Goal: Transaction & Acquisition: Purchase product/service

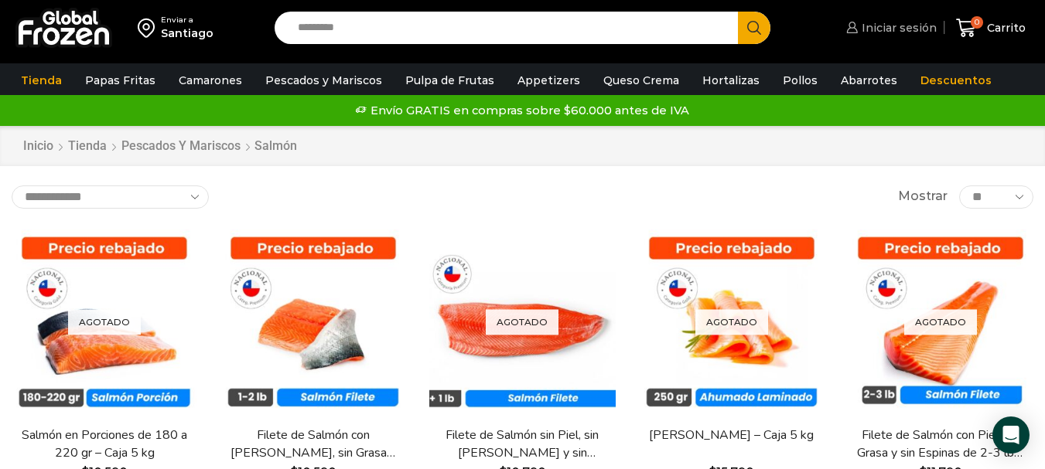
click at [900, 21] on span "Iniciar sesión" at bounding box center [897, 27] width 79 height 15
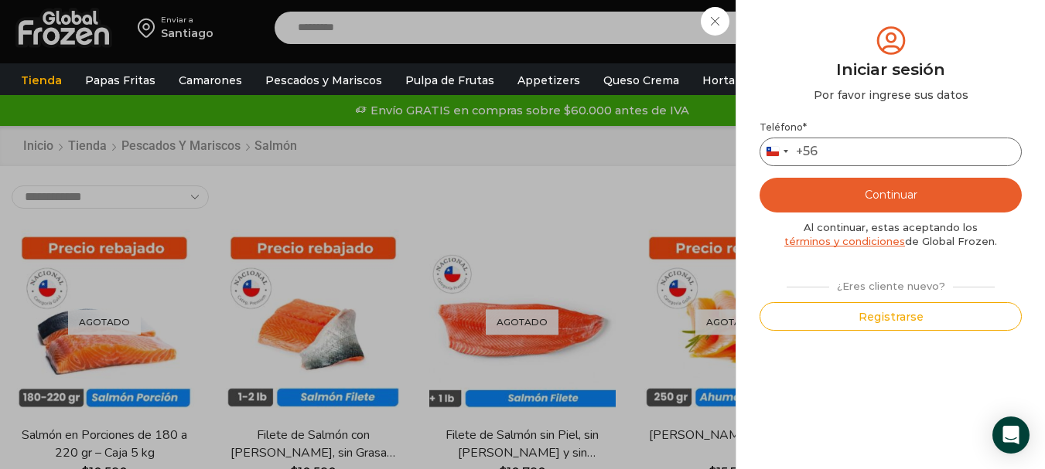
click at [855, 154] on input "Teléfono *" at bounding box center [890, 152] width 262 height 29
type input "*********"
click at [886, 192] on button "Continuar" at bounding box center [890, 195] width 262 height 35
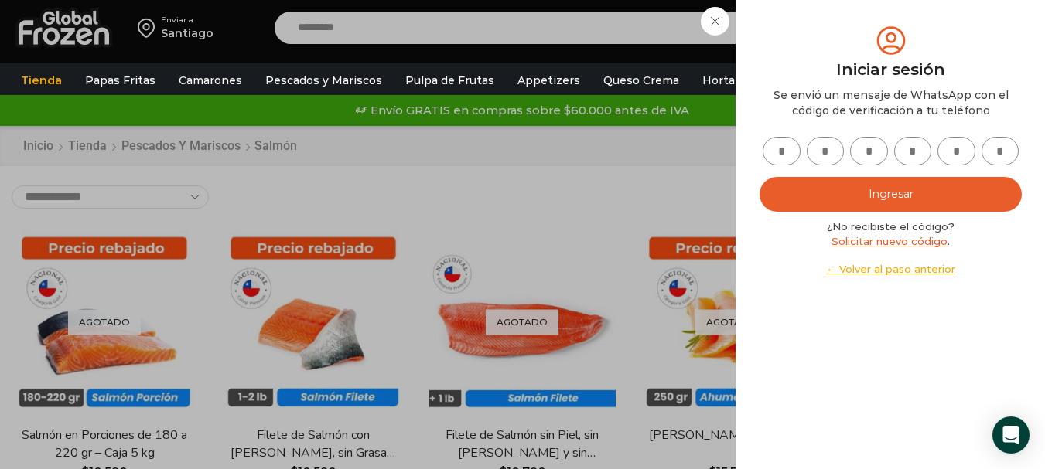
click at [775, 162] on input "text" at bounding box center [782, 151] width 38 height 29
type input "*"
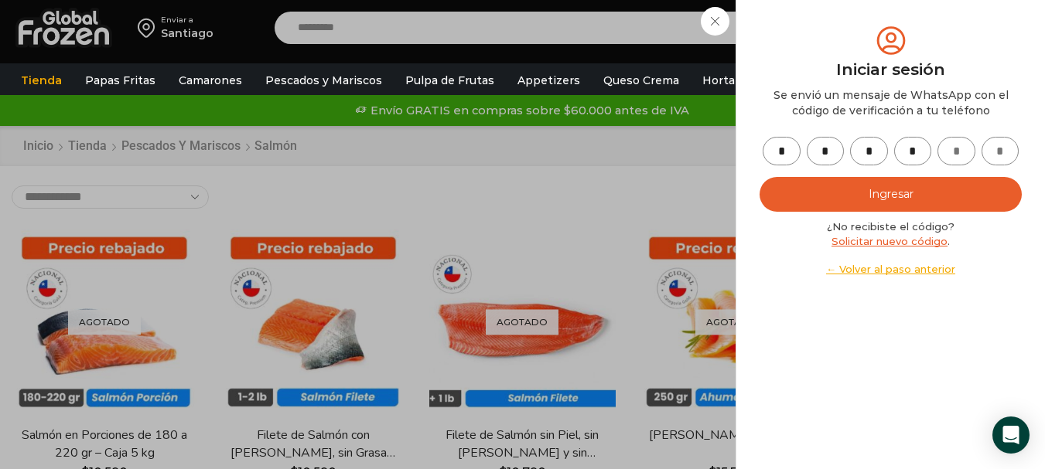
type input "*"
click at [845, 202] on button "Ingresar" at bounding box center [890, 194] width 262 height 35
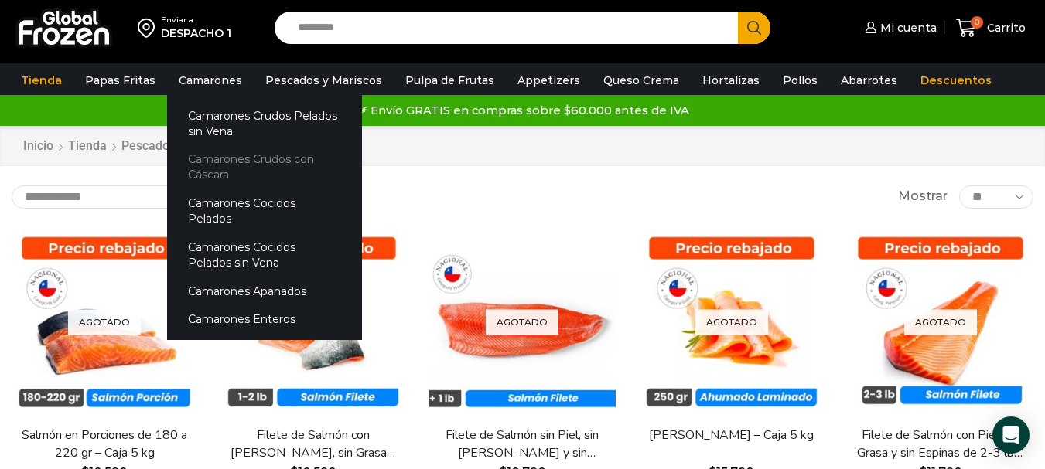
click at [251, 164] on link "Camarones Crudos con Cáscara" at bounding box center [264, 167] width 195 height 44
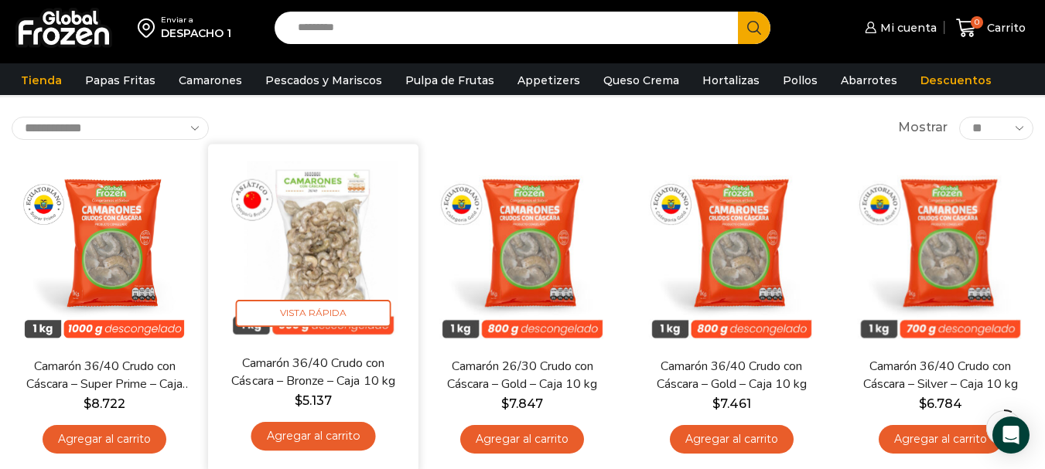
scroll to position [77, 0]
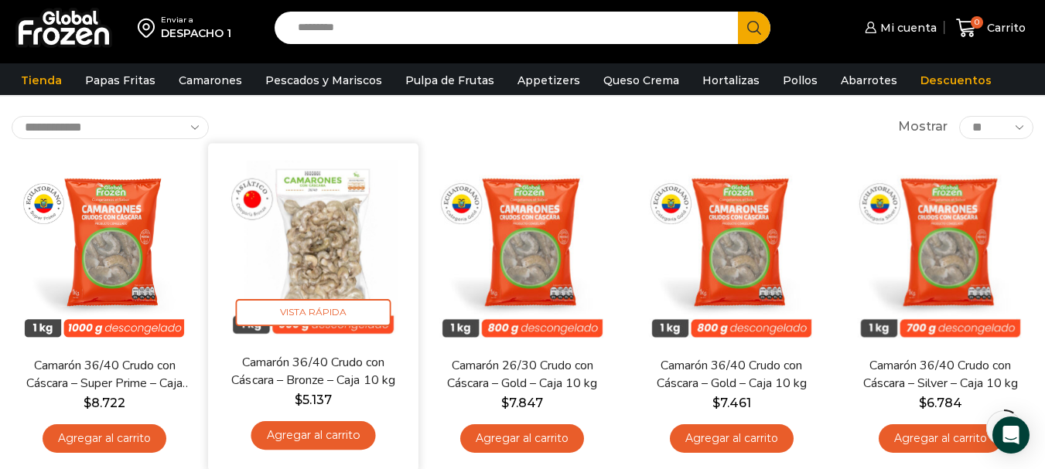
click at [329, 437] on link "Agregar al carrito" at bounding box center [313, 436] width 125 height 29
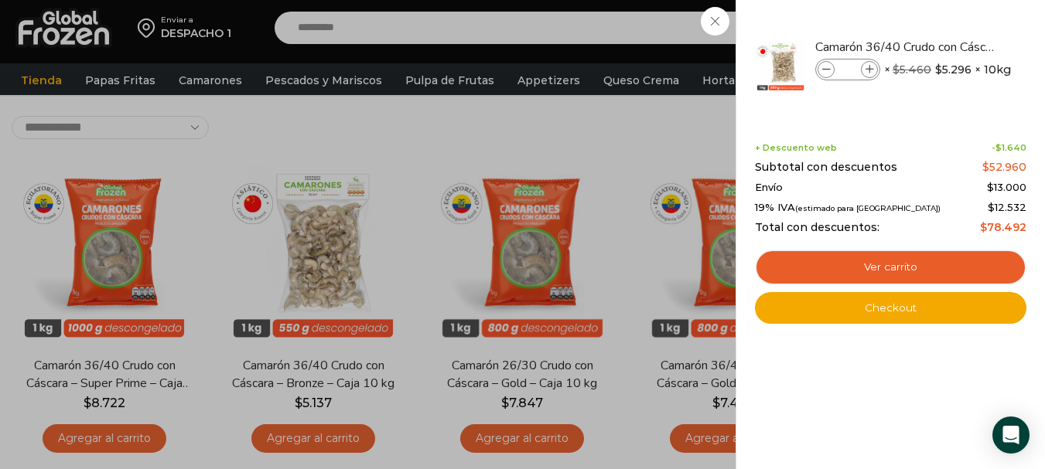
click at [952, 22] on div "1 Carrito 1 1 Shopping Cart *" at bounding box center [990, 28] width 77 height 36
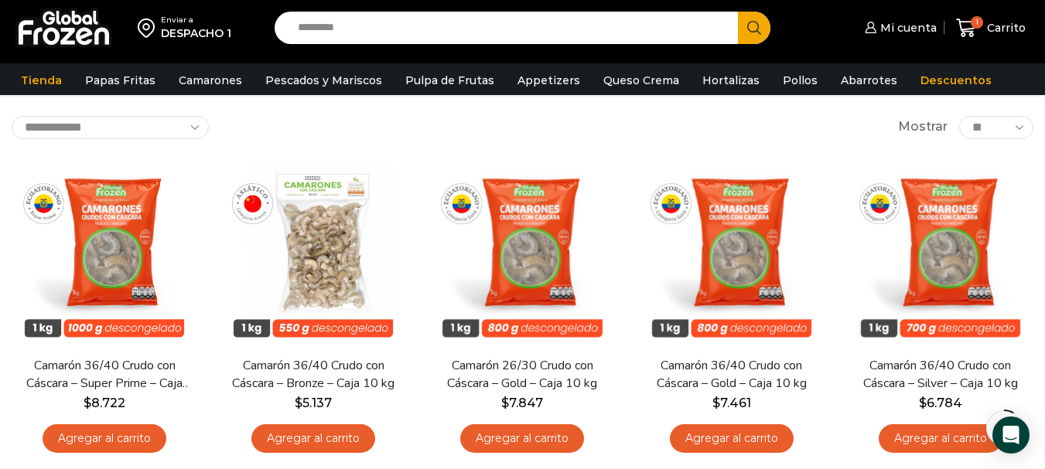
click at [475, 17] on input "Search input" at bounding box center [510, 28] width 440 height 32
type input "****"
click at [738, 12] on button "Search" at bounding box center [754, 28] width 32 height 32
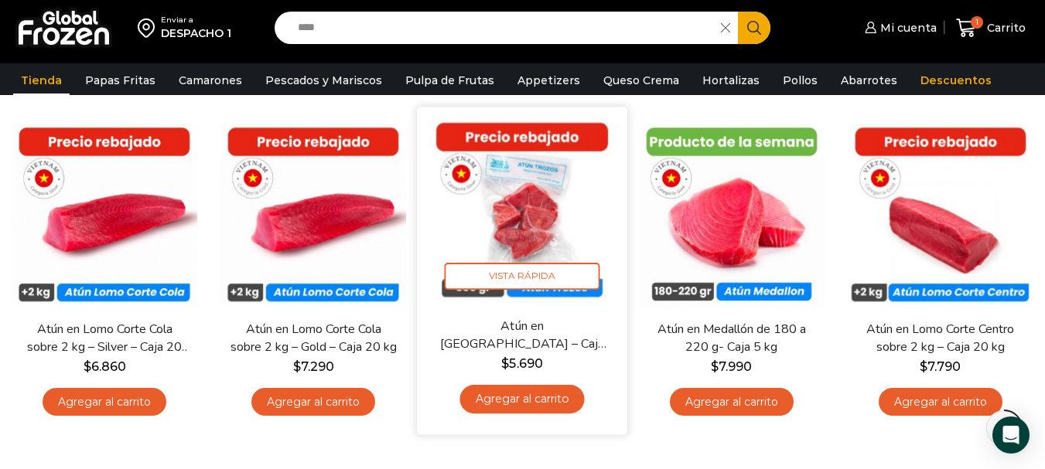
scroll to position [387, 0]
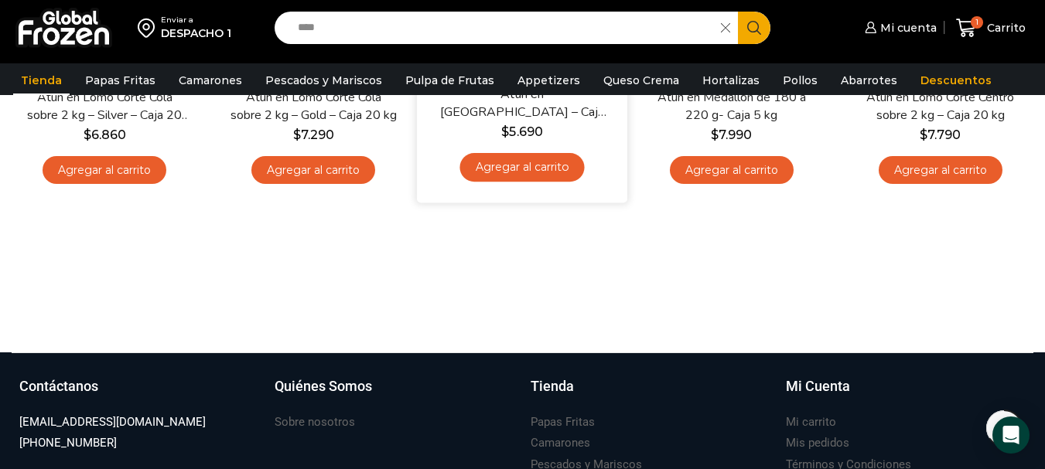
click at [542, 163] on link "Agregar al carrito" at bounding box center [522, 167] width 125 height 29
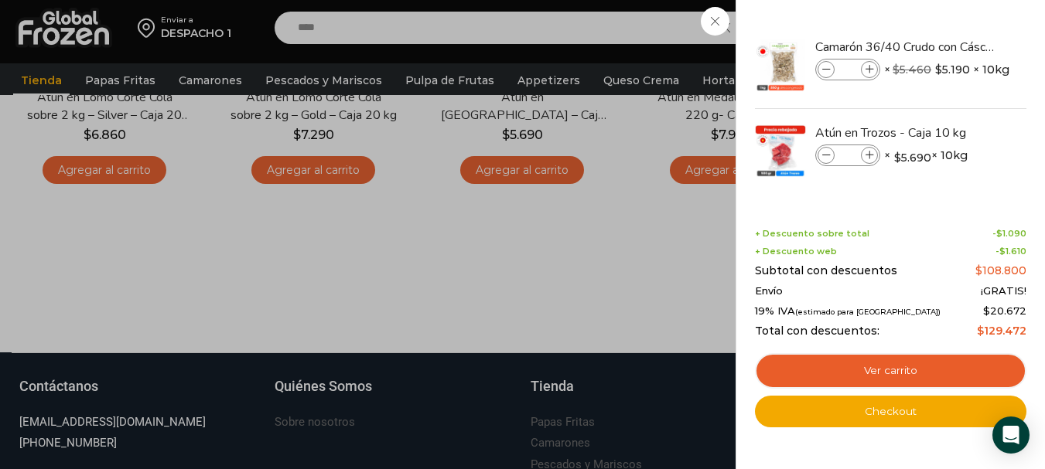
click at [952, 25] on div "2 Carrito 2 2 Shopping Cart *" at bounding box center [990, 28] width 77 height 36
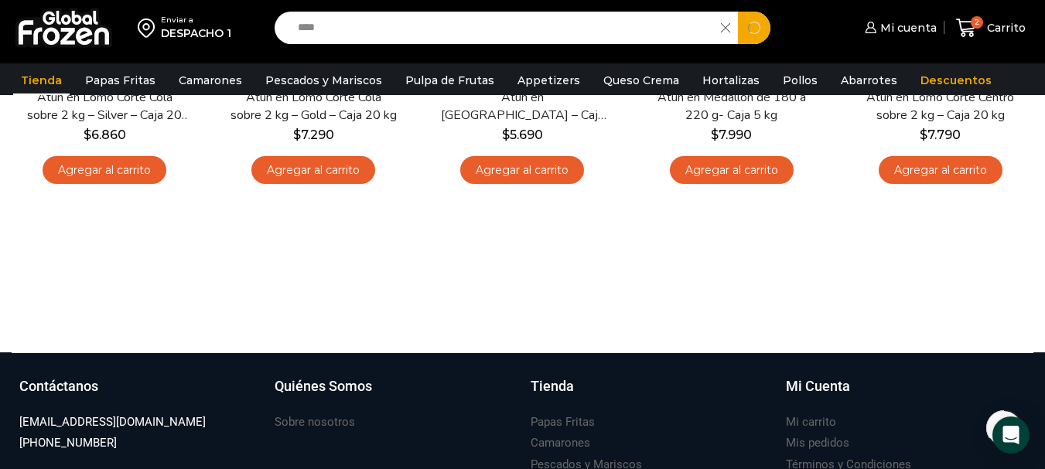
drag, startPoint x: 398, startPoint y: 29, endPoint x: 265, endPoint y: 34, distance: 133.1
click at [265, 34] on div "Search input **** Search" at bounding box center [522, 28] width 519 height 32
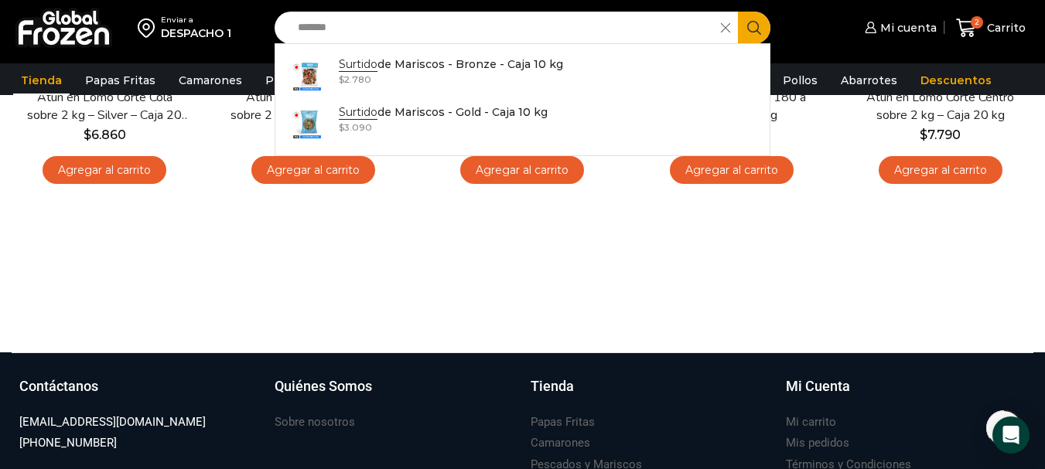
type input "*******"
click at [738, 12] on button "Search" at bounding box center [754, 28] width 32 height 32
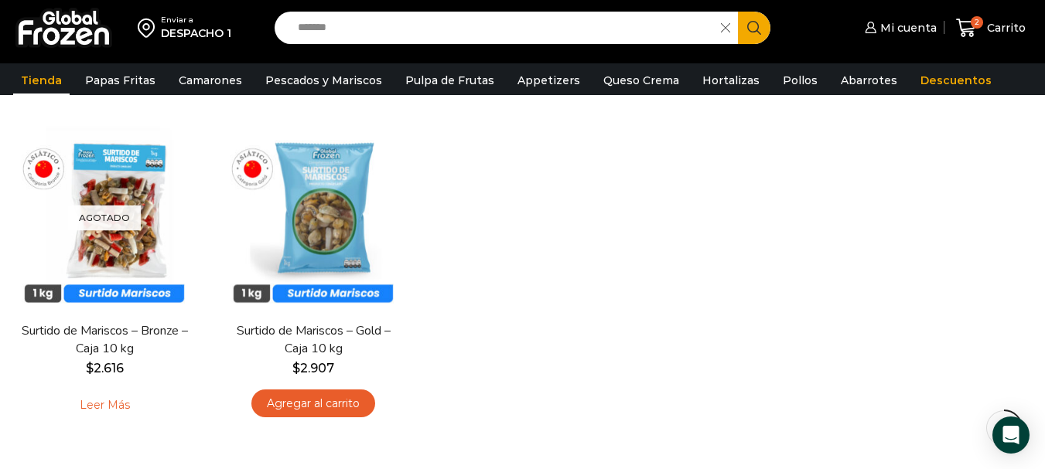
scroll to position [155, 0]
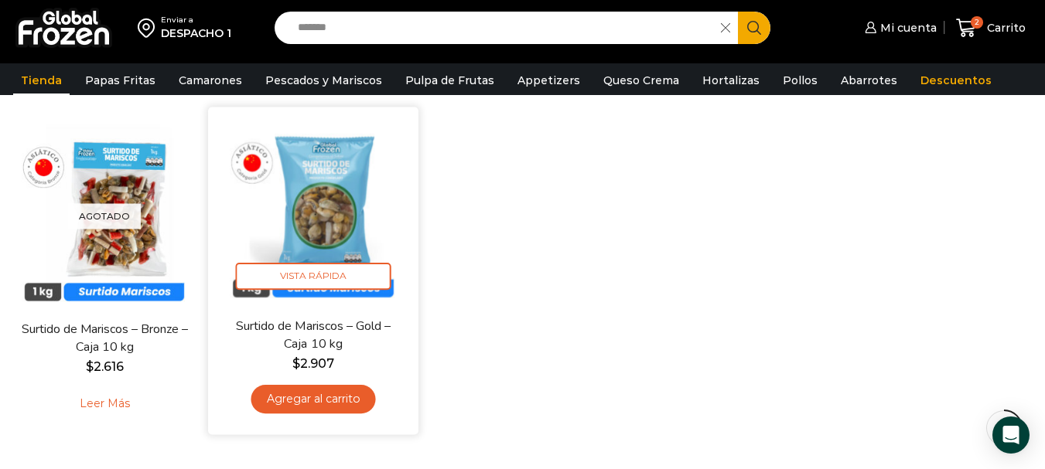
click at [342, 397] on link "Agregar al carrito" at bounding box center [313, 399] width 125 height 29
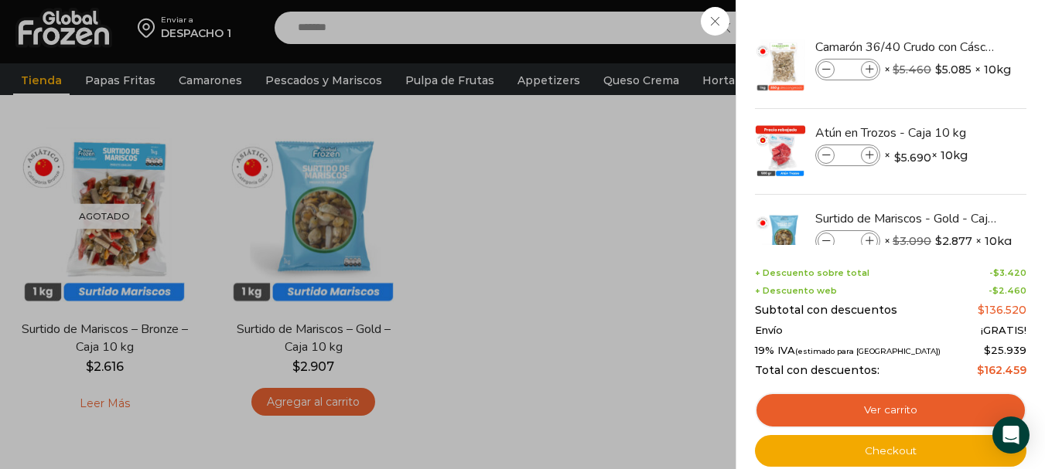
click at [952, 46] on div "3 [GEOGRAPHIC_DATA] 3 3 Shopping Cart *" at bounding box center [990, 28] width 77 height 36
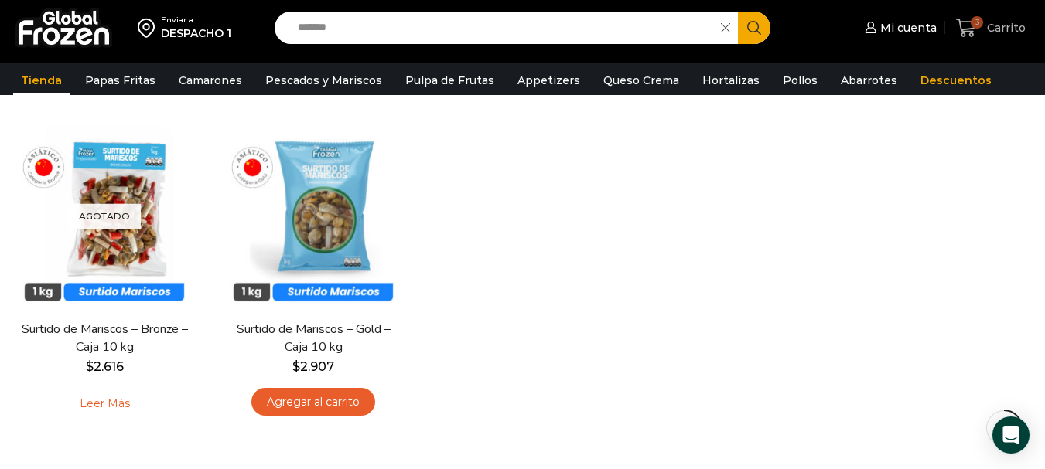
click at [971, 22] on span "3" at bounding box center [977, 22] width 12 height 12
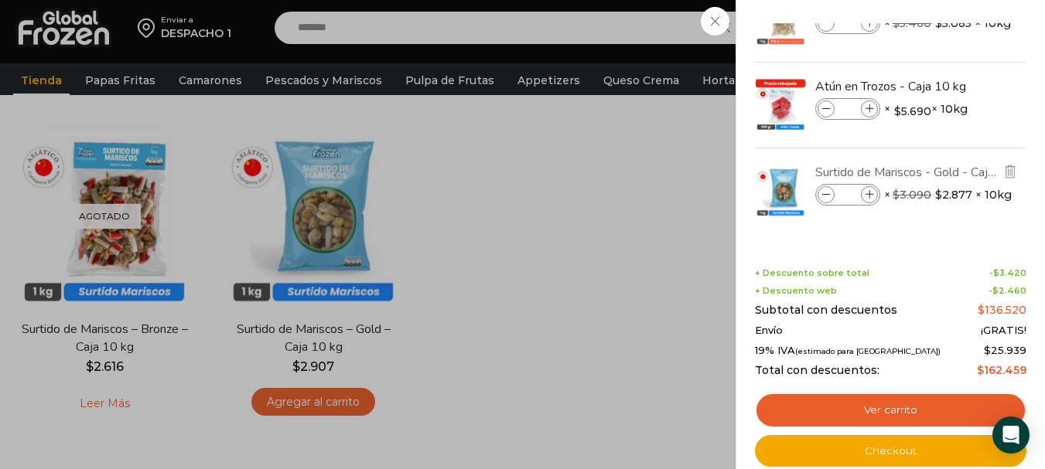
scroll to position [0, 0]
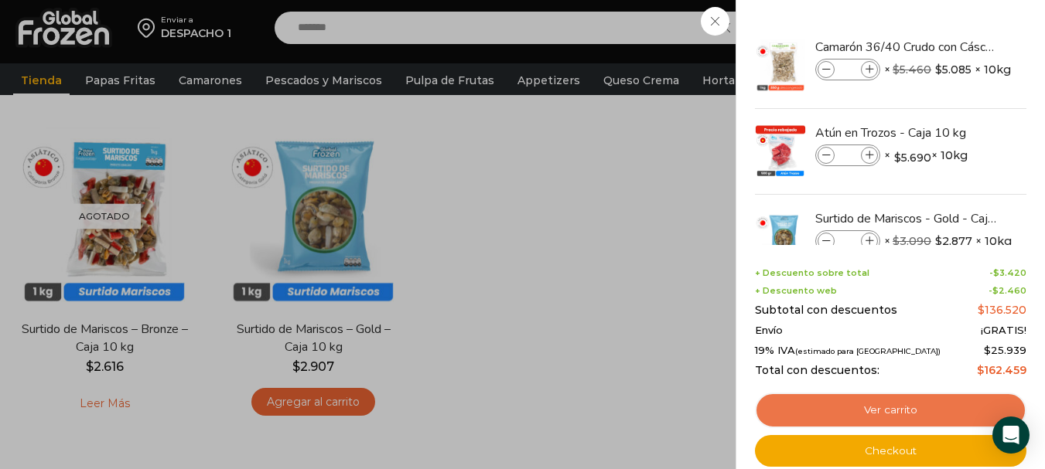
click at [900, 409] on link "Ver carrito" at bounding box center [890, 411] width 271 height 36
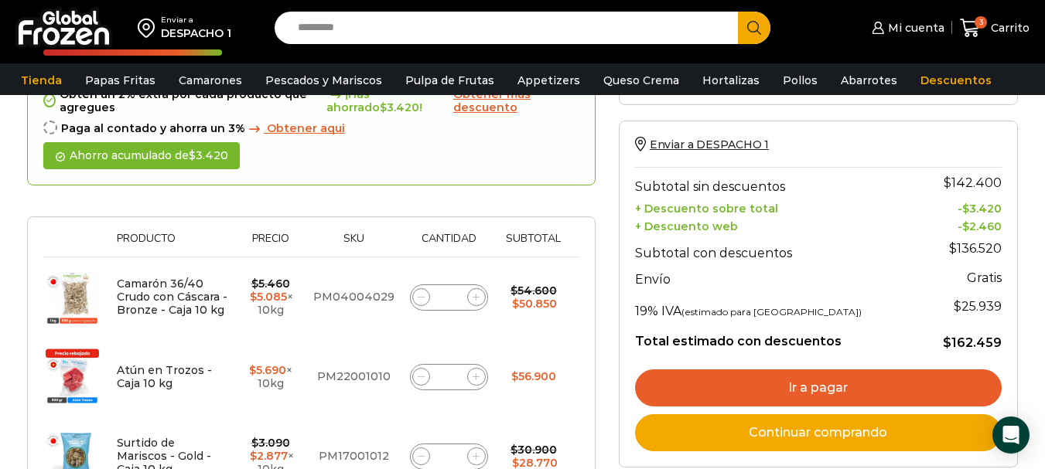
scroll to position [232, 0]
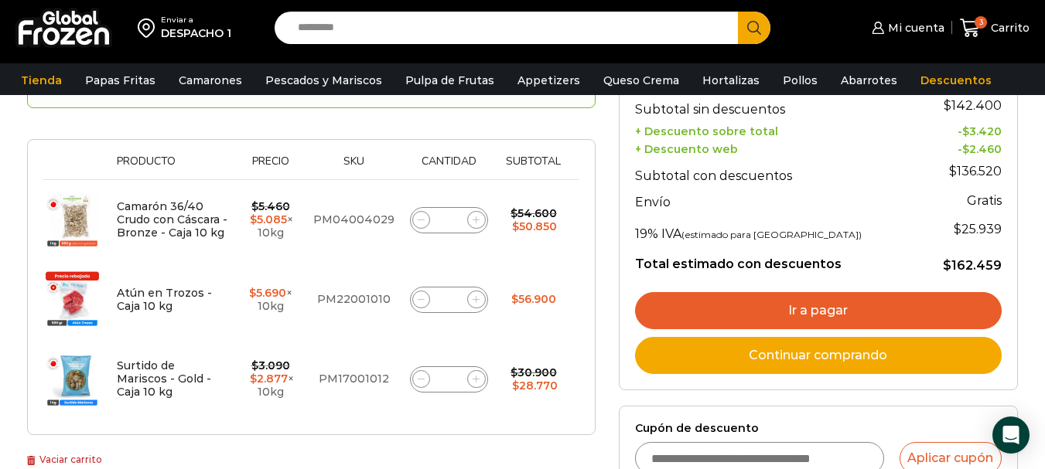
click at [415, 223] on span at bounding box center [421, 220] width 19 height 19
type input "*"
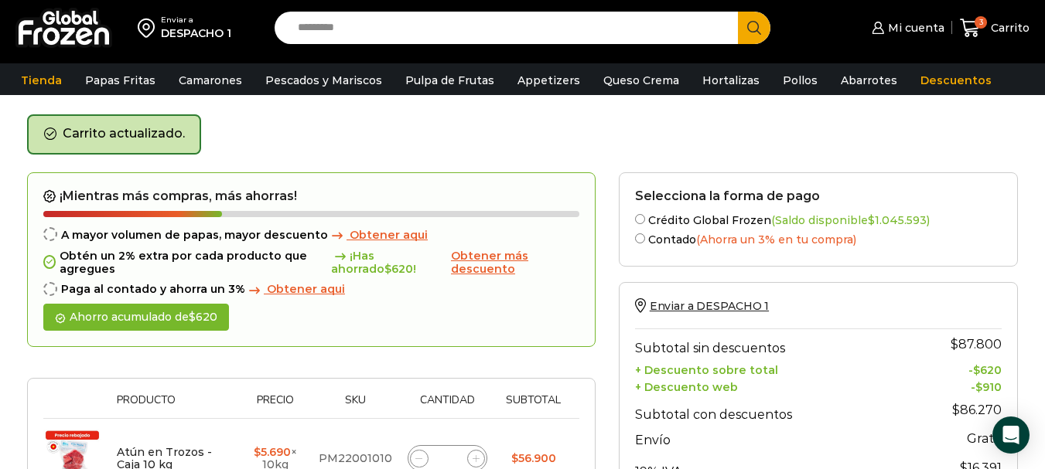
scroll to position [77, 0]
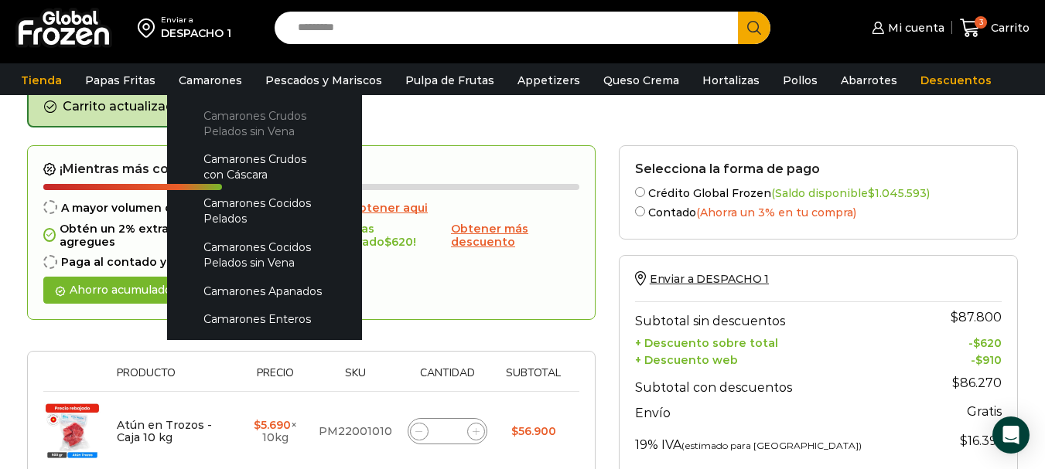
click at [213, 125] on link "Camarones Crudos Pelados sin Vena" at bounding box center [265, 123] width 164 height 44
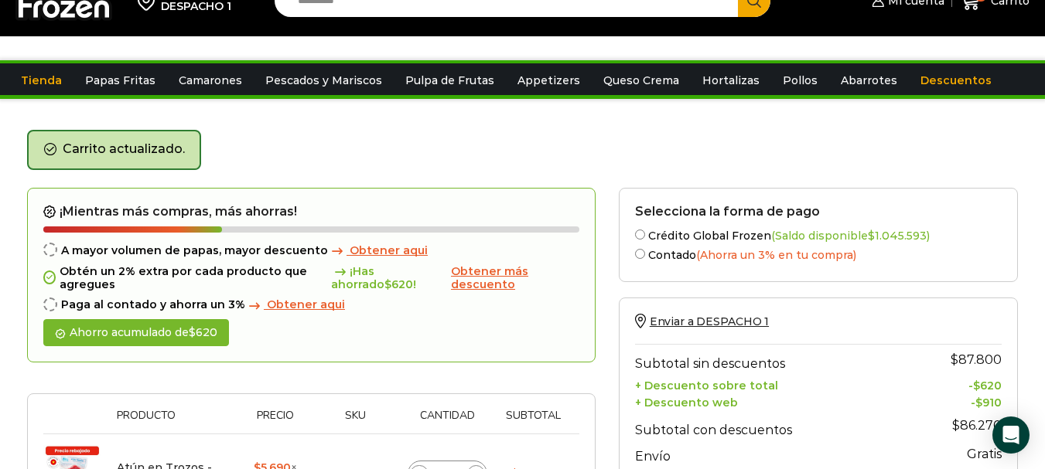
scroll to position [0, 0]
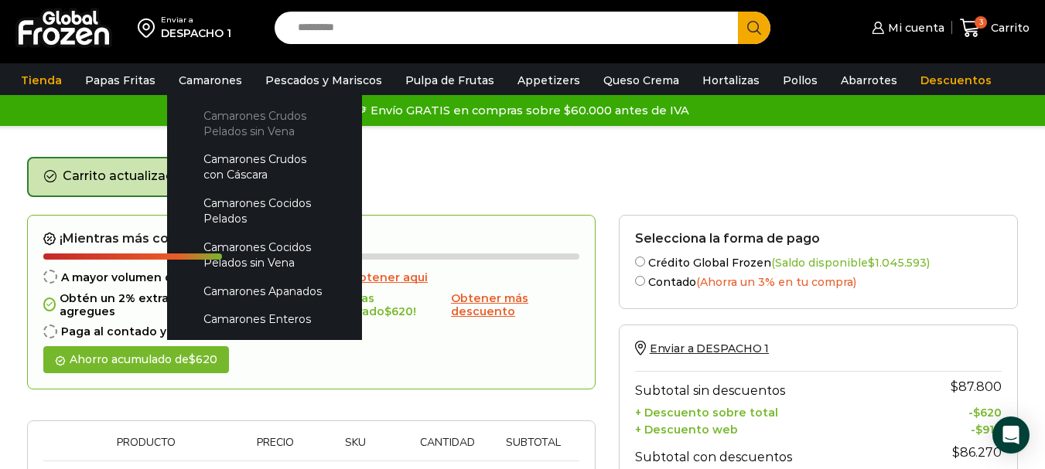
click at [240, 125] on link "Camarones Crudos Pelados sin Vena" at bounding box center [265, 123] width 164 height 44
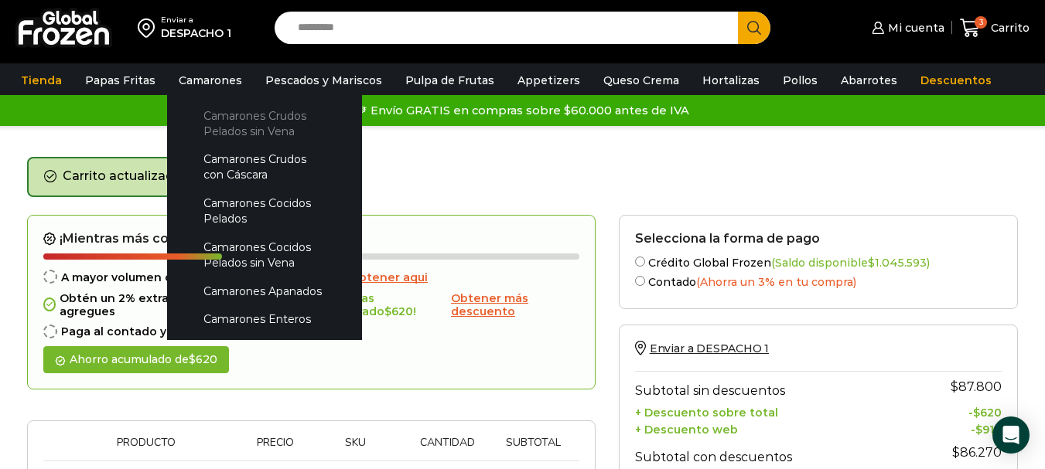
click at [240, 125] on link "Camarones Crudos Pelados sin Vena" at bounding box center [265, 123] width 164 height 44
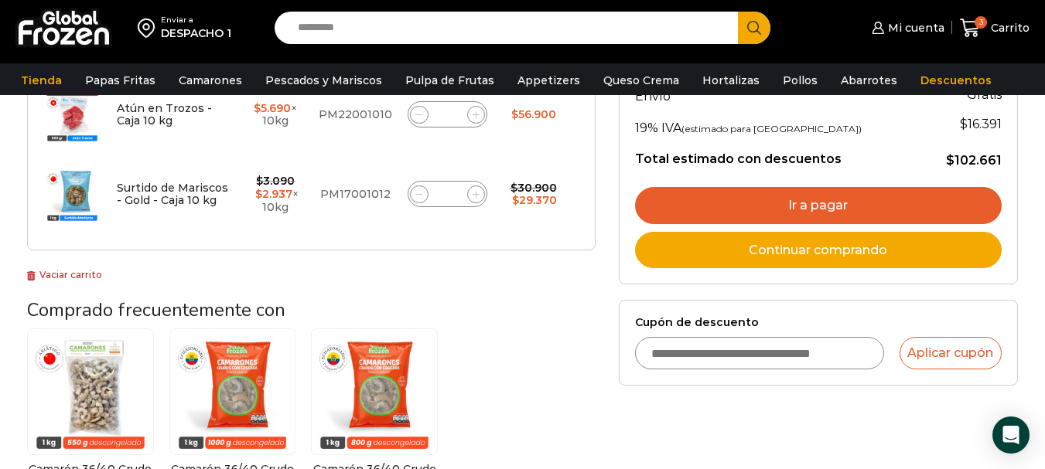
scroll to position [541, 0]
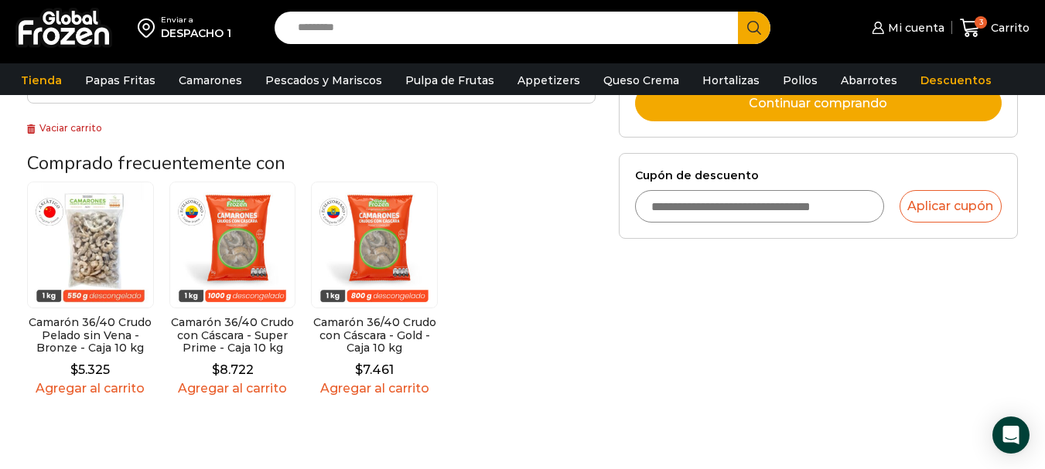
click at [96, 237] on img at bounding box center [90, 245] width 127 height 127
click at [108, 391] on link "Agregar al carrito" at bounding box center [90, 388] width 127 height 15
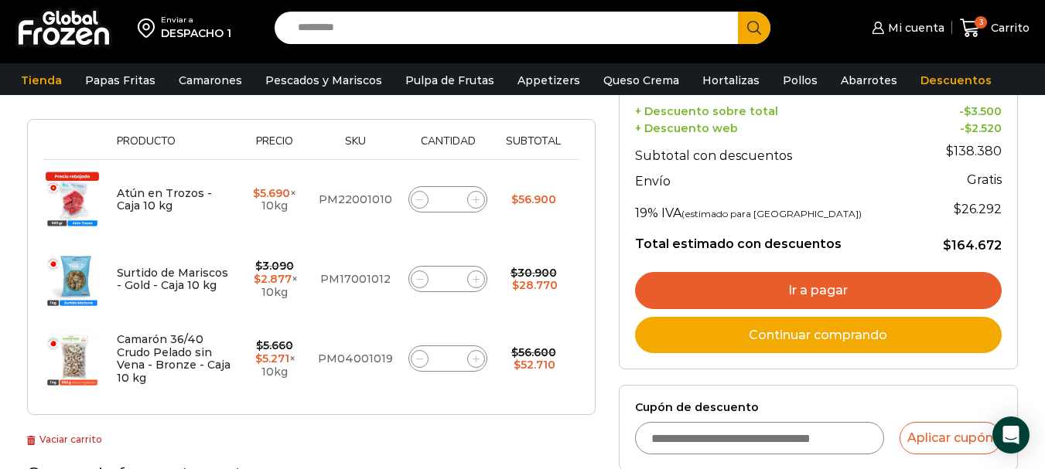
scroll to position [387, 0]
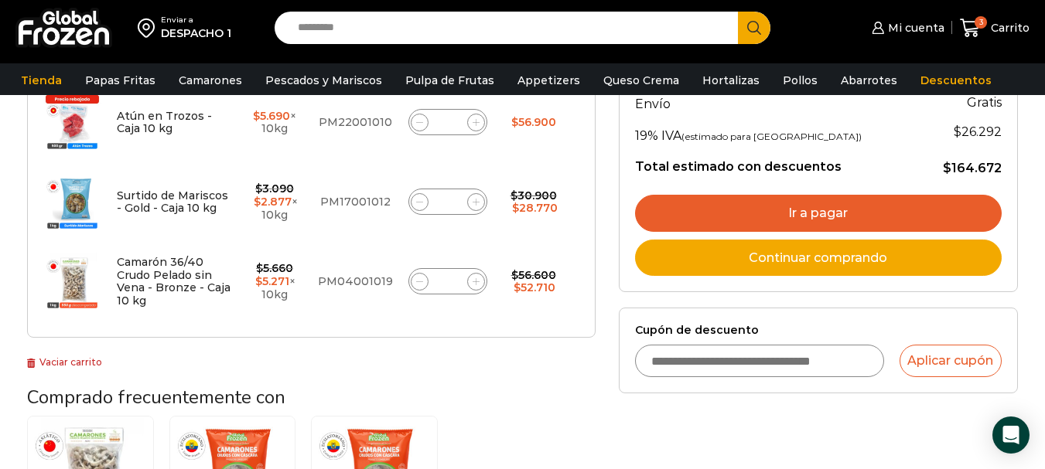
click at [814, 213] on link "Ir a pagar" at bounding box center [818, 213] width 367 height 37
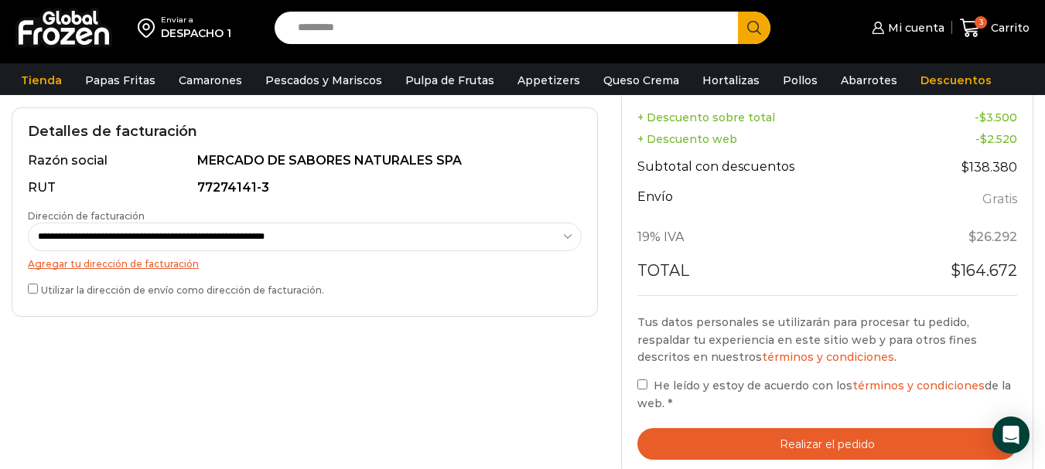
scroll to position [464, 0]
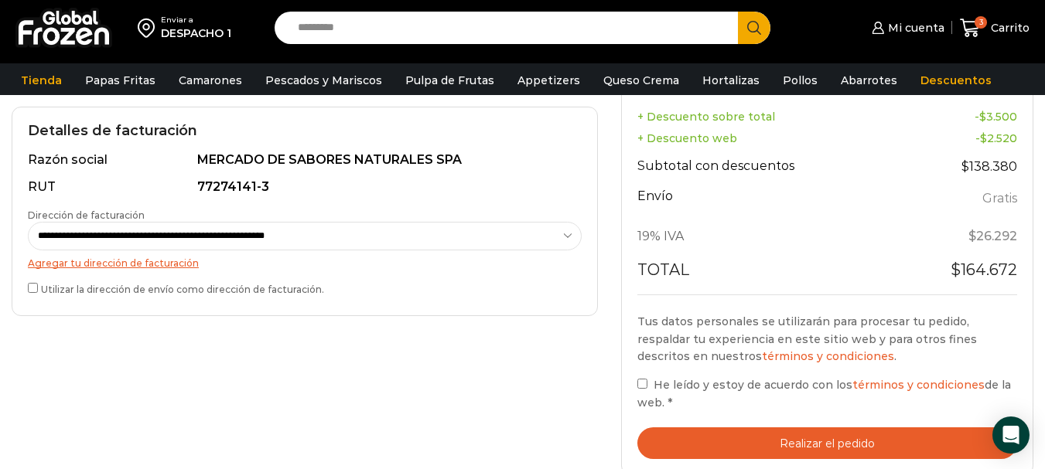
click at [835, 432] on button "Realizar el pedido" at bounding box center [827, 444] width 380 height 32
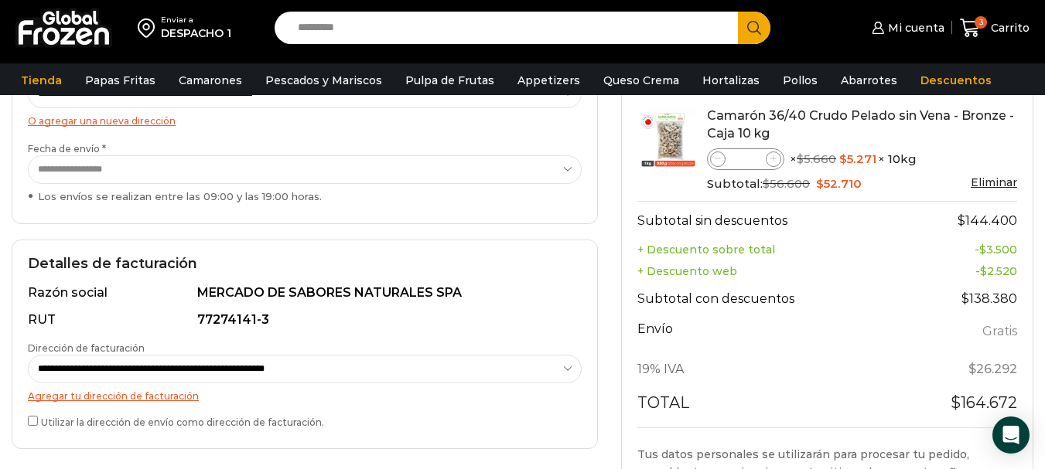
scroll to position [0, 0]
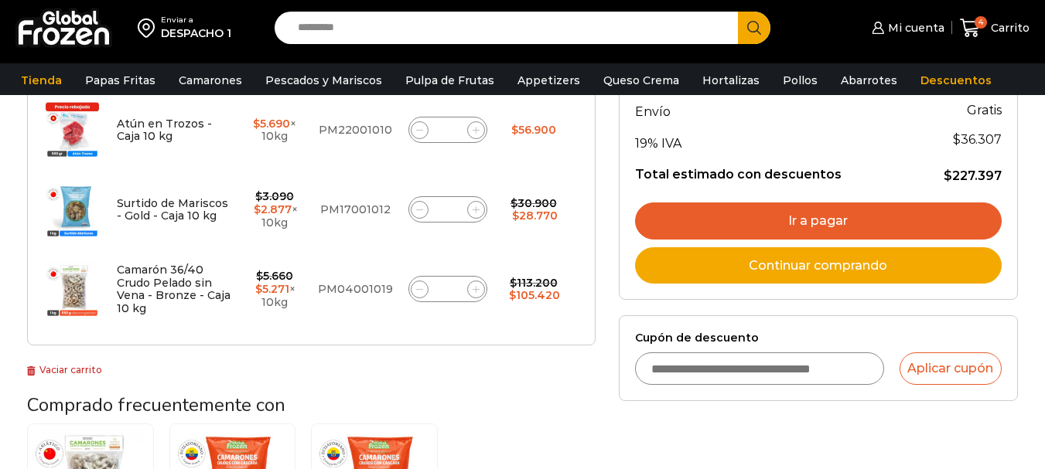
scroll to position [387, 0]
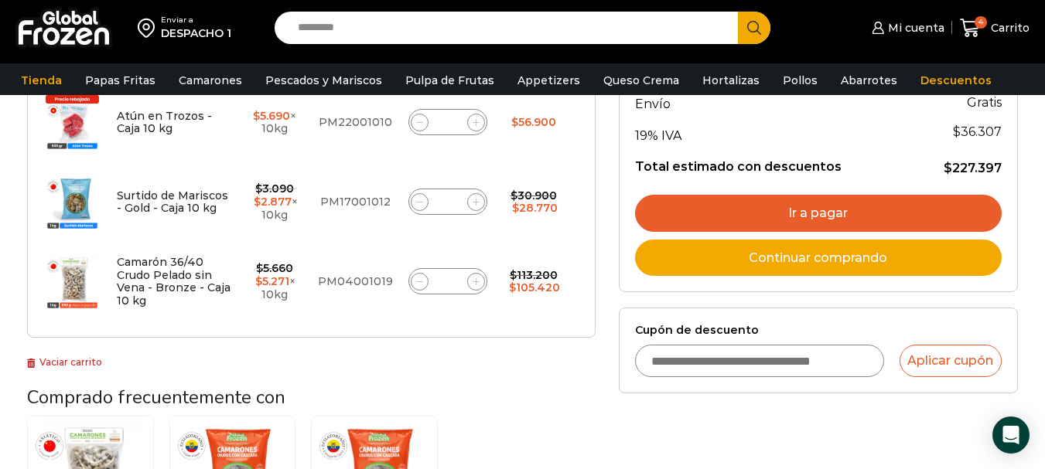
click at [841, 212] on link "Ir a pagar" at bounding box center [818, 213] width 367 height 37
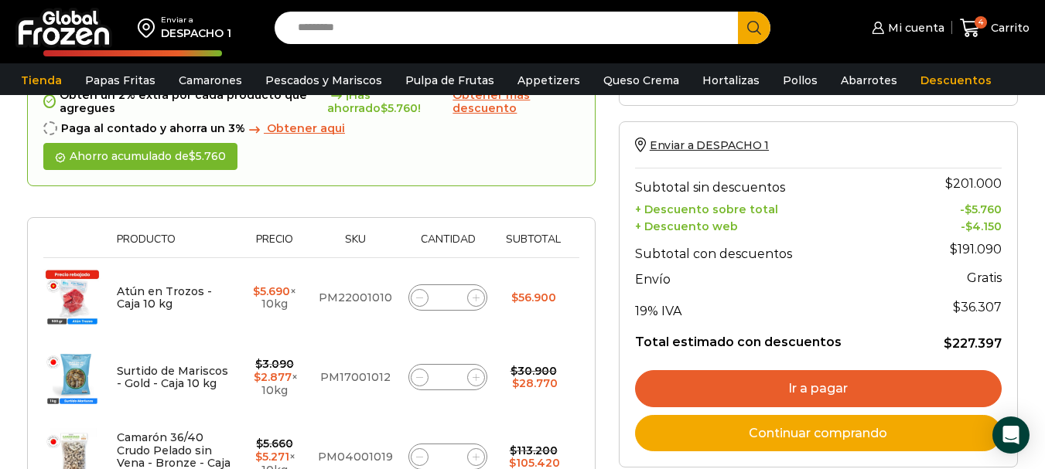
scroll to position [232, 0]
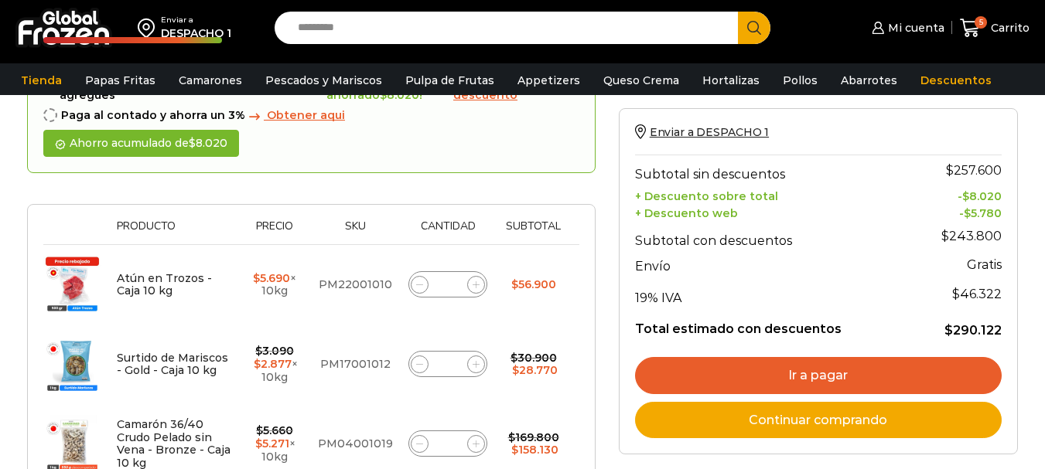
scroll to position [232, 0]
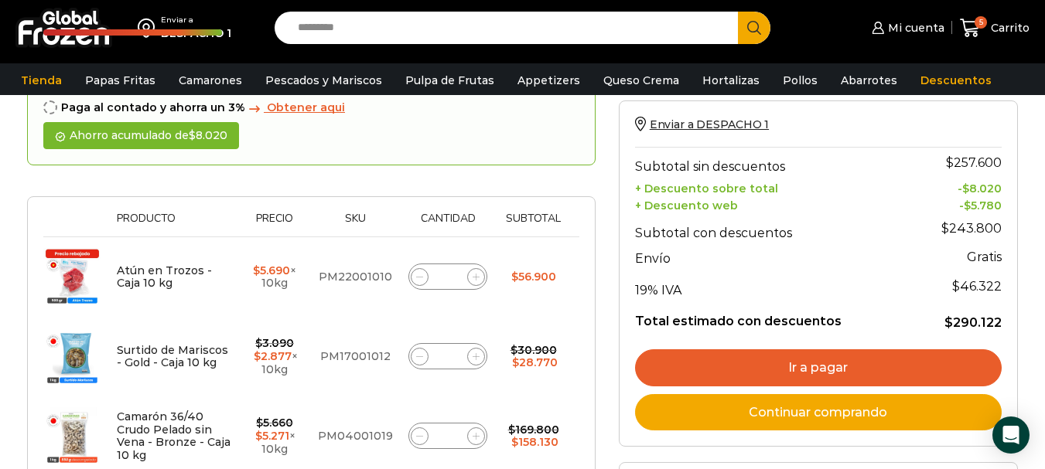
click at [411, 430] on span at bounding box center [420, 437] width 19 height 19
type input "*"
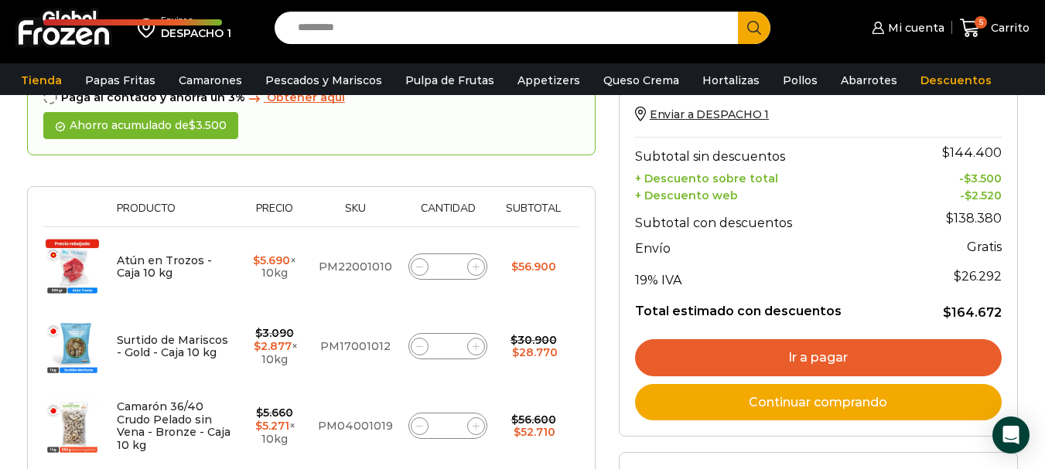
scroll to position [319, 0]
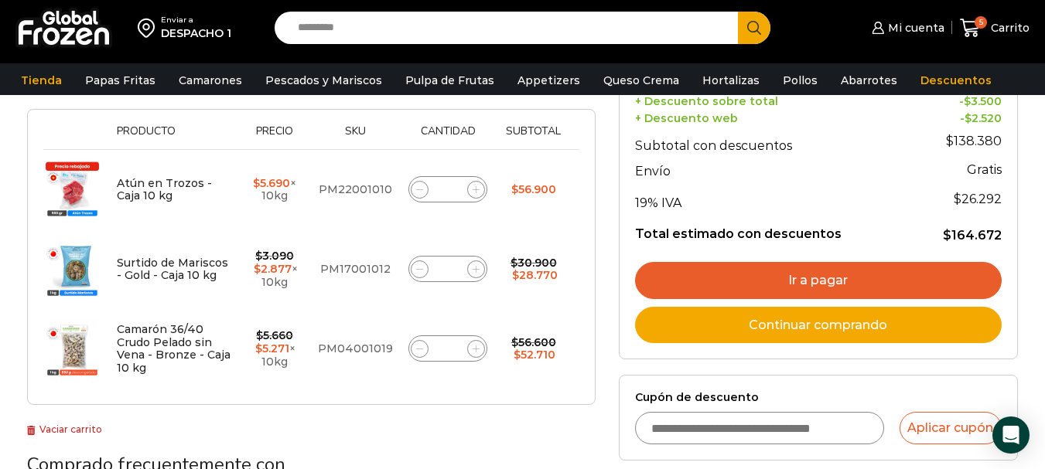
click at [770, 278] on link "Ir a pagar" at bounding box center [818, 280] width 367 height 37
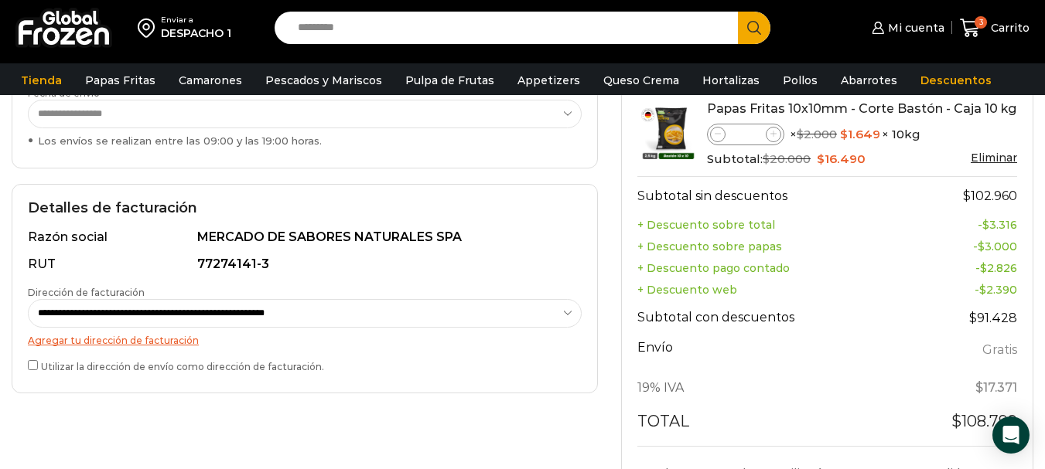
scroll to position [155, 0]
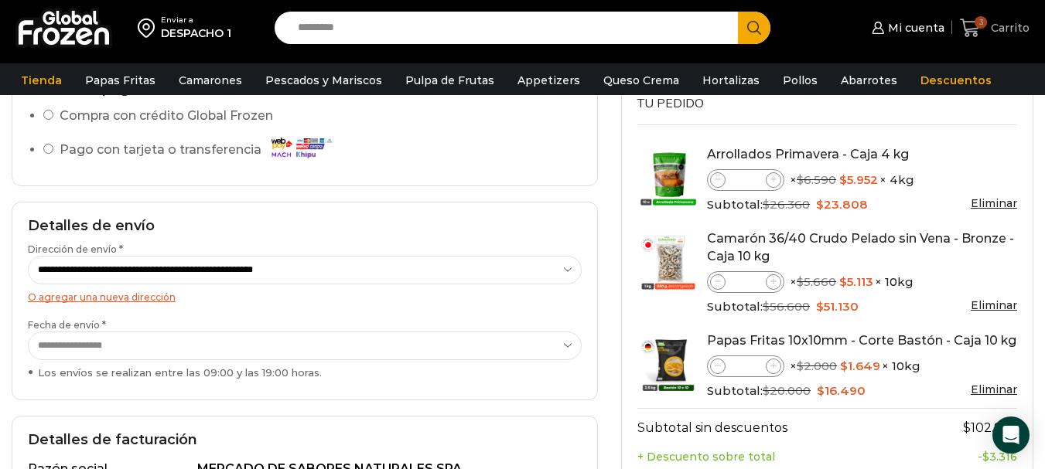
click at [976, 22] on span "3" at bounding box center [980, 22] width 12 height 12
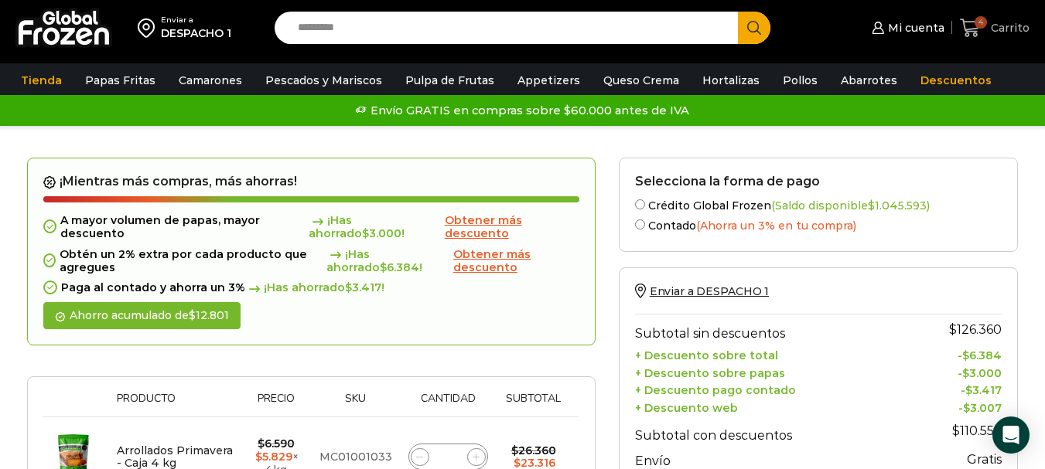
click at [972, 29] on icon at bounding box center [970, 28] width 20 height 19
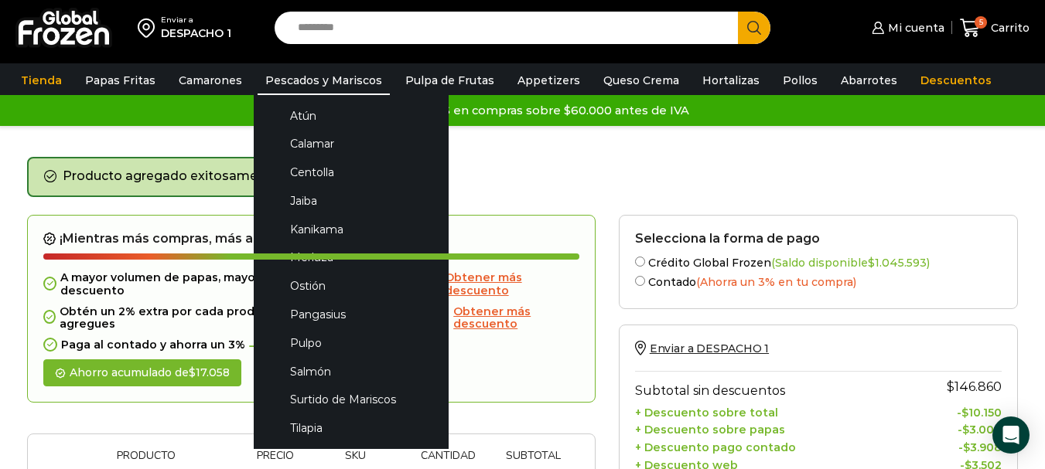
click at [293, 75] on link "Pescados y Mariscos" at bounding box center [324, 80] width 132 height 29
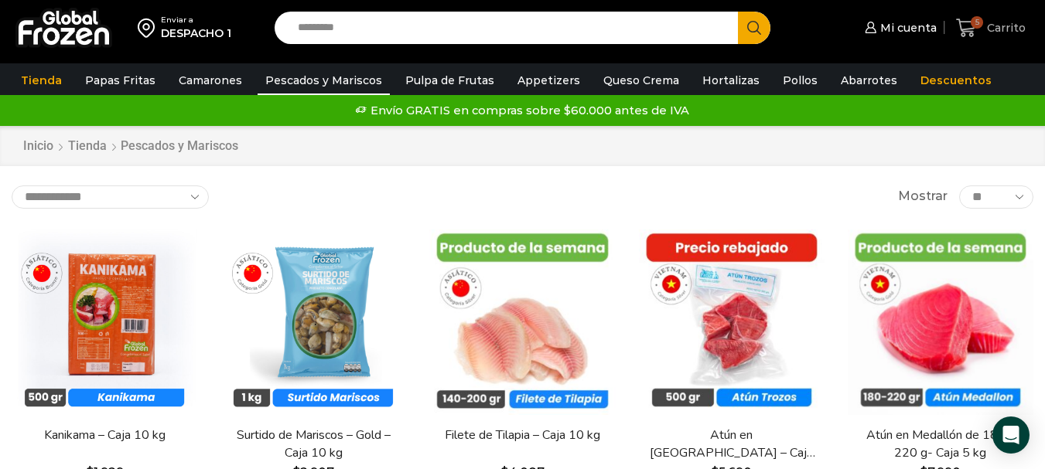
click at [966, 26] on icon at bounding box center [966, 28] width 21 height 21
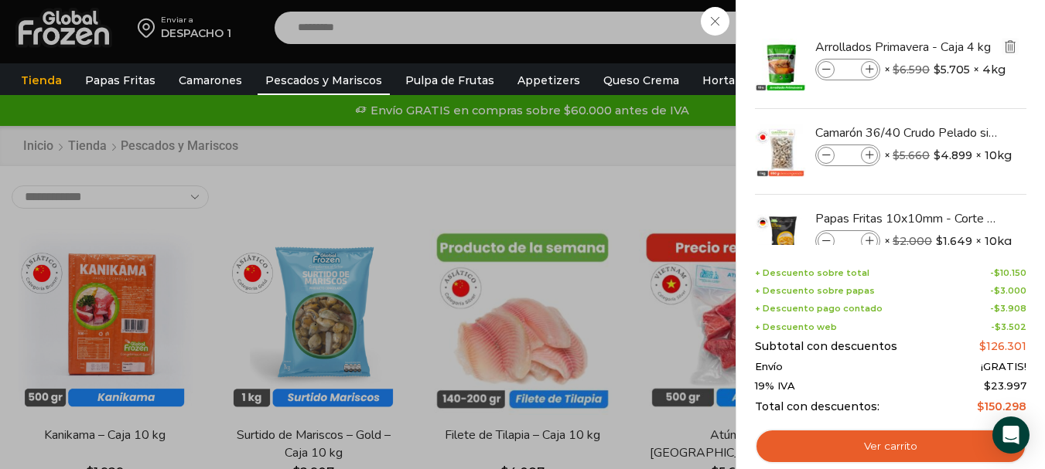
click at [1009, 50] on img "Eliminar Arrollados Primavera - Caja 4 kg del carrito" at bounding box center [1010, 46] width 14 height 14
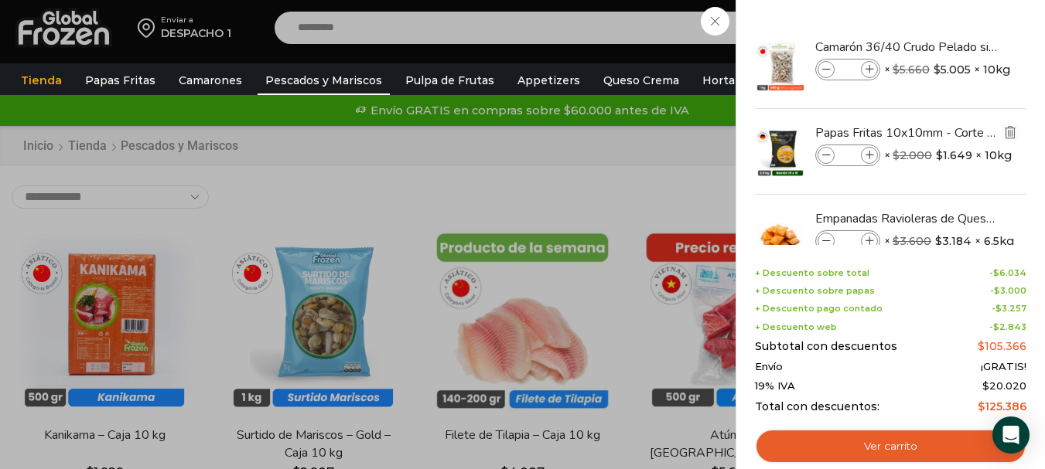
click at [1009, 130] on img "Eliminar Papas Fritas 10x10mm - Corte Bastón - Caja 10 kg del carrito" at bounding box center [1010, 132] width 14 height 14
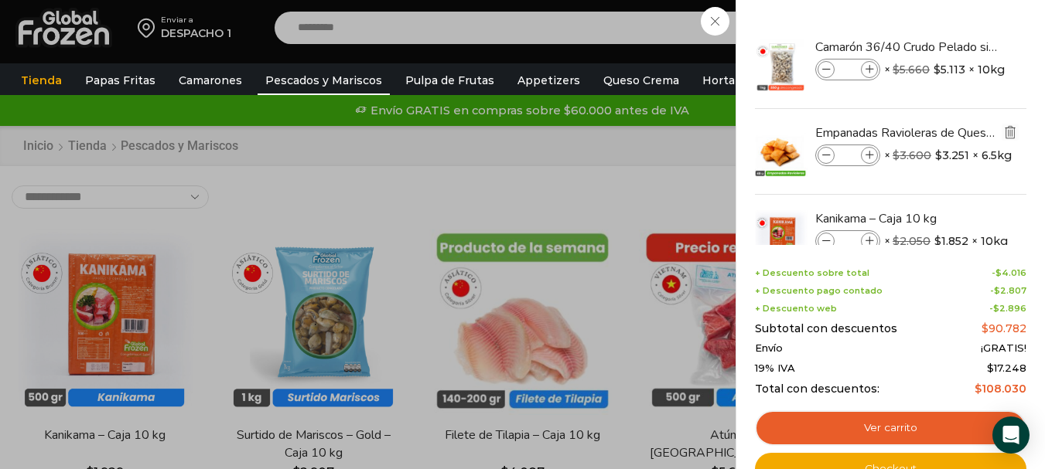
click at [1003, 134] on img "Eliminar Empanadas Ravioleras de Queso - Caja 288 unidades del carrito" at bounding box center [1010, 132] width 14 height 14
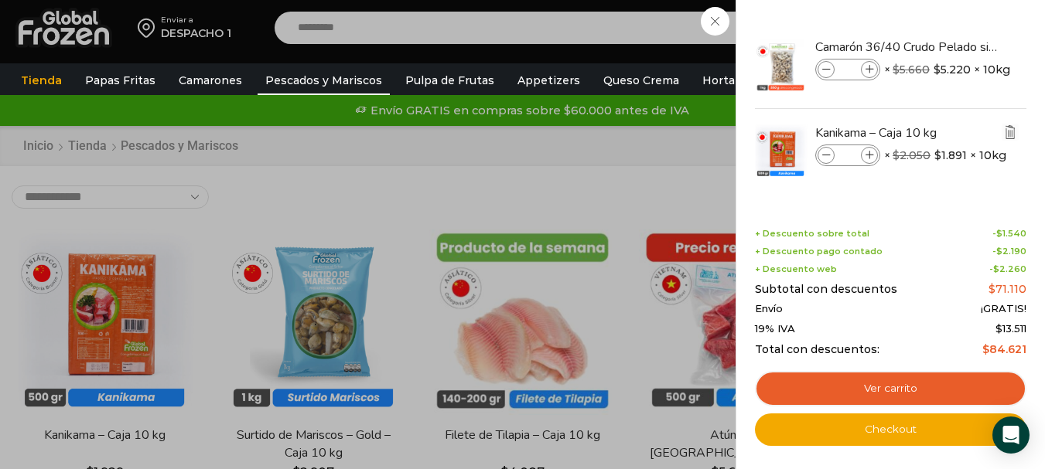
click at [1008, 135] on img "Eliminar Kanikama – Caja 10 kg del carrito" at bounding box center [1010, 132] width 14 height 14
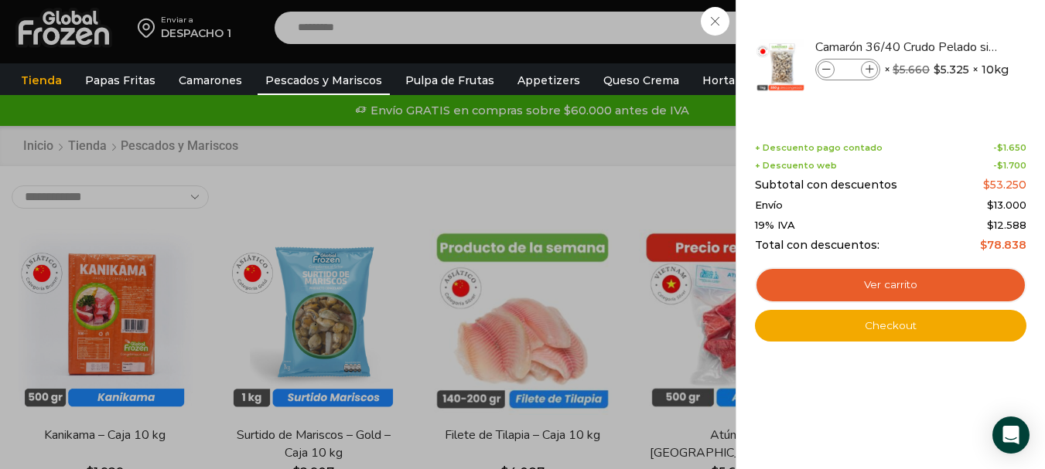
click at [952, 17] on div "1 Carrito 1 1 Shopping Cart" at bounding box center [990, 28] width 77 height 36
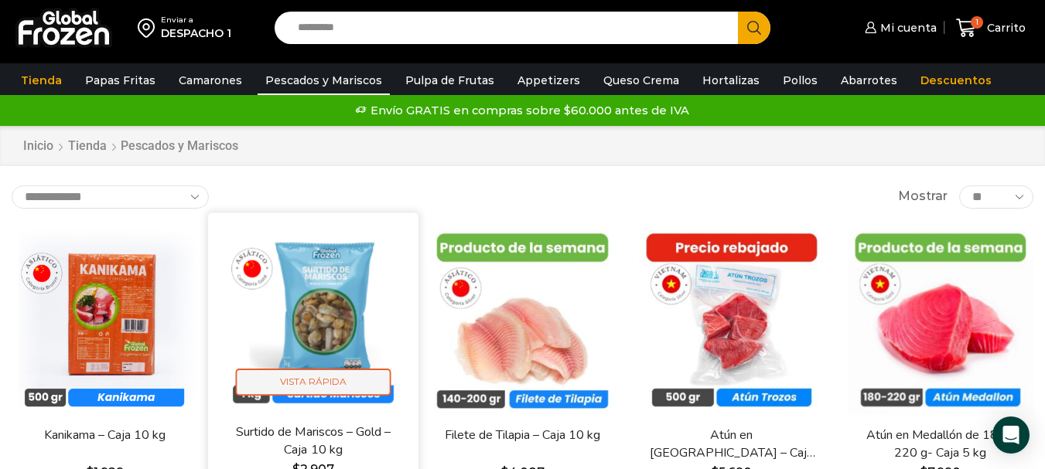
click at [326, 394] on span "Vista Rápida" at bounding box center [313, 382] width 155 height 27
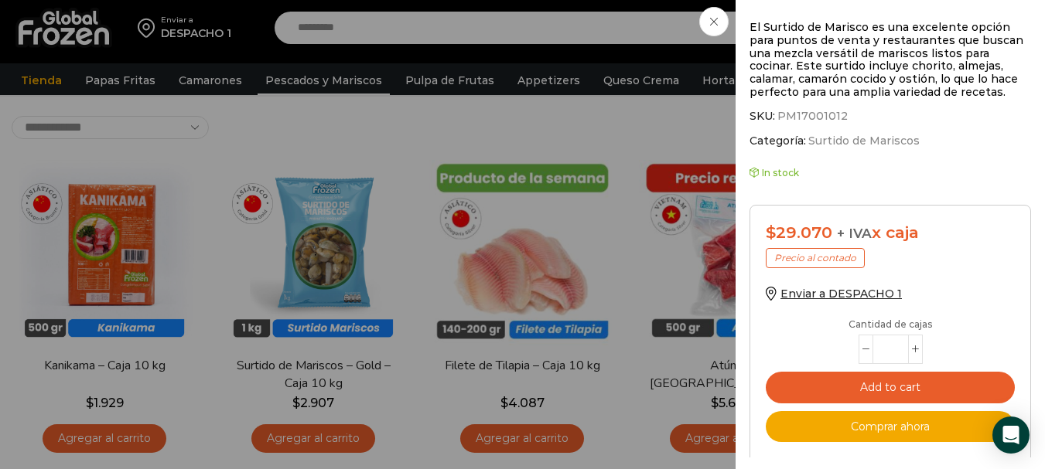
scroll to position [464, 0]
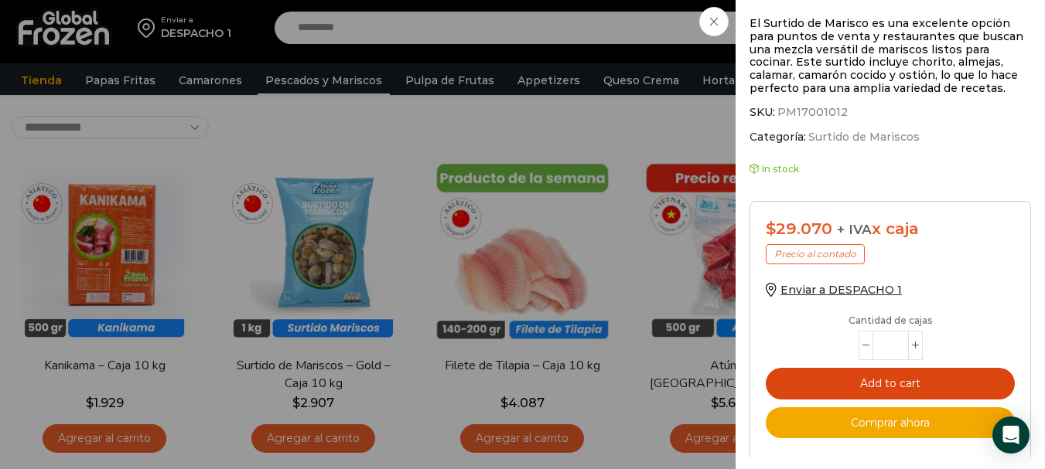
click at [904, 384] on button "Add to cart" at bounding box center [890, 384] width 249 height 32
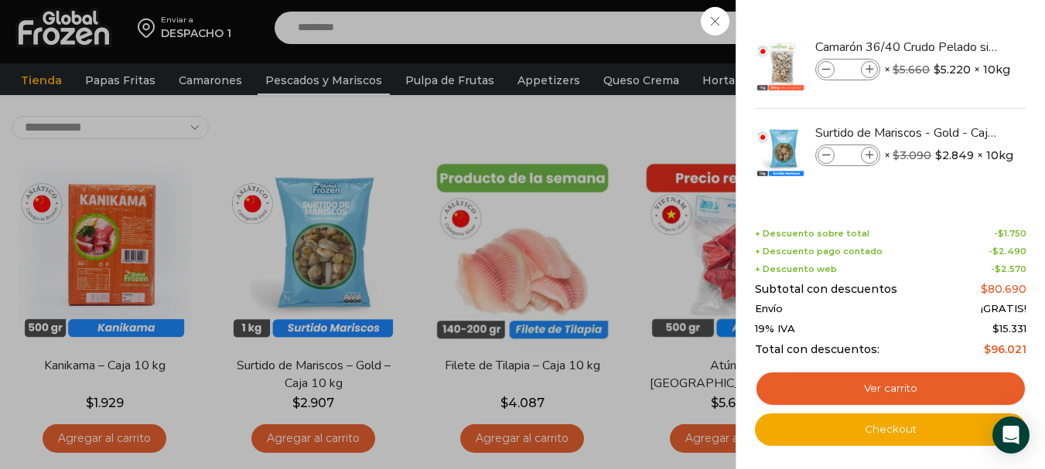
click at [952, 20] on div "2 Carrito 2 2 Shopping Cart *" at bounding box center [990, 28] width 77 height 36
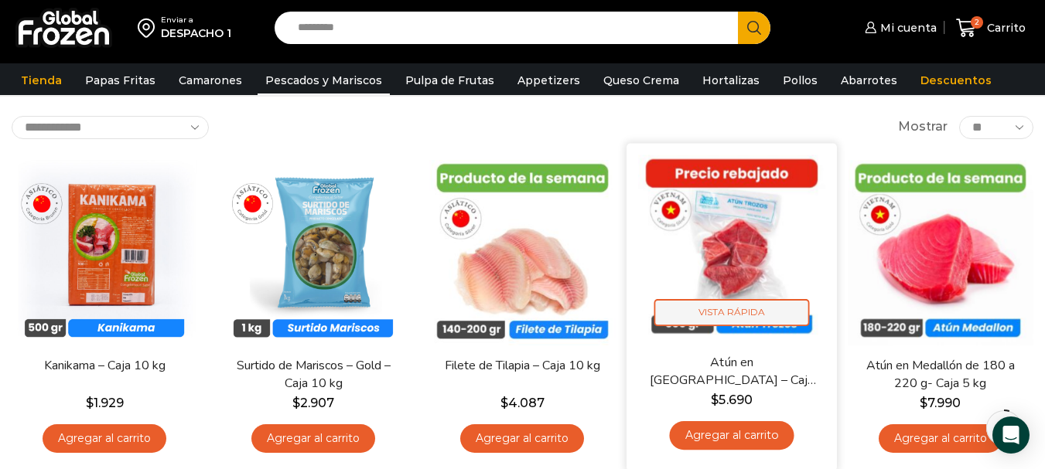
click at [761, 324] on span "Vista Rápida" at bounding box center [731, 312] width 155 height 27
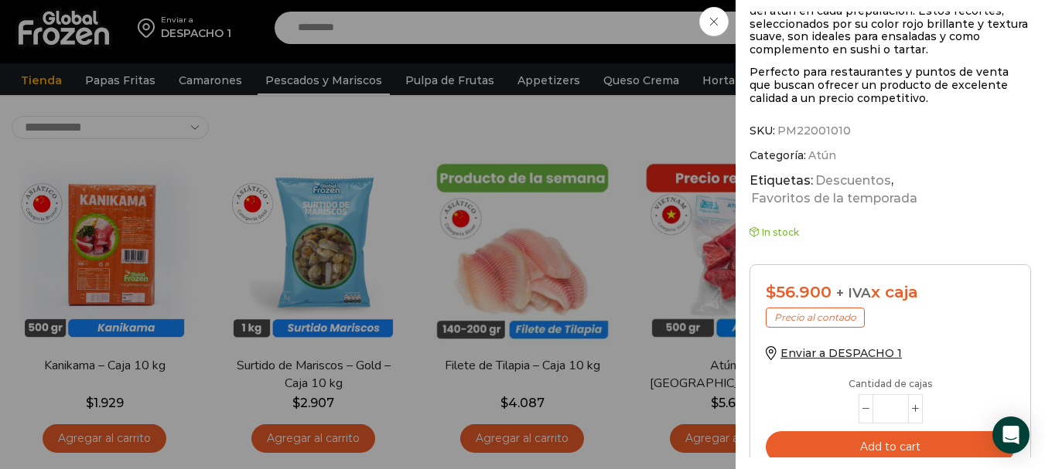
scroll to position [692, 0]
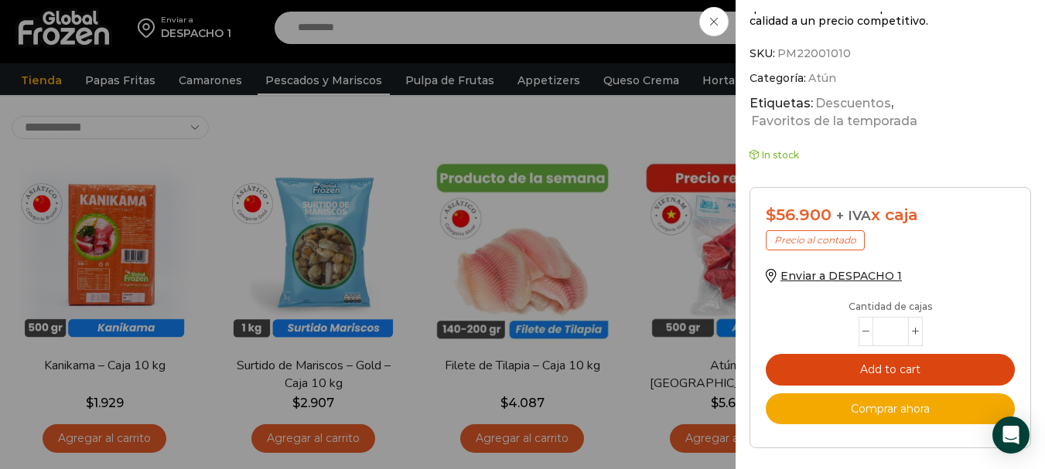
click at [913, 366] on button "Add to cart" at bounding box center [890, 370] width 249 height 32
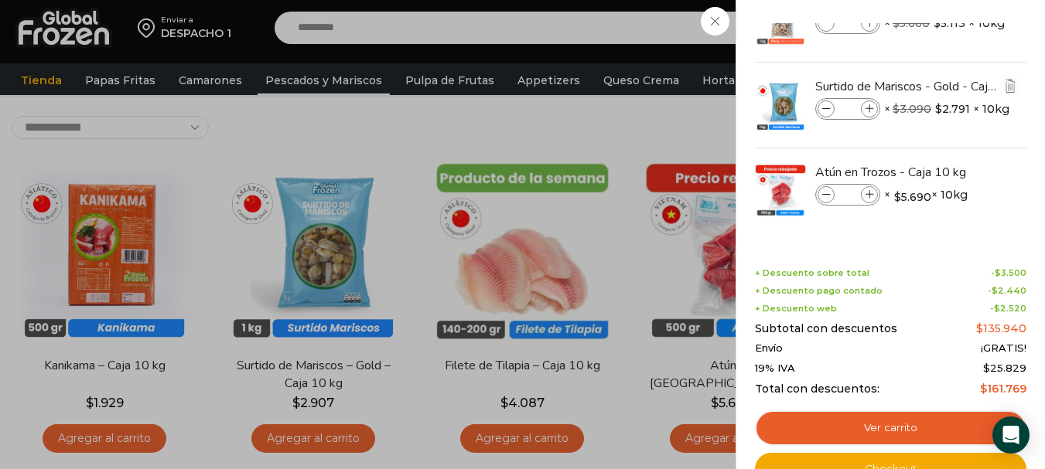
scroll to position [155, 0]
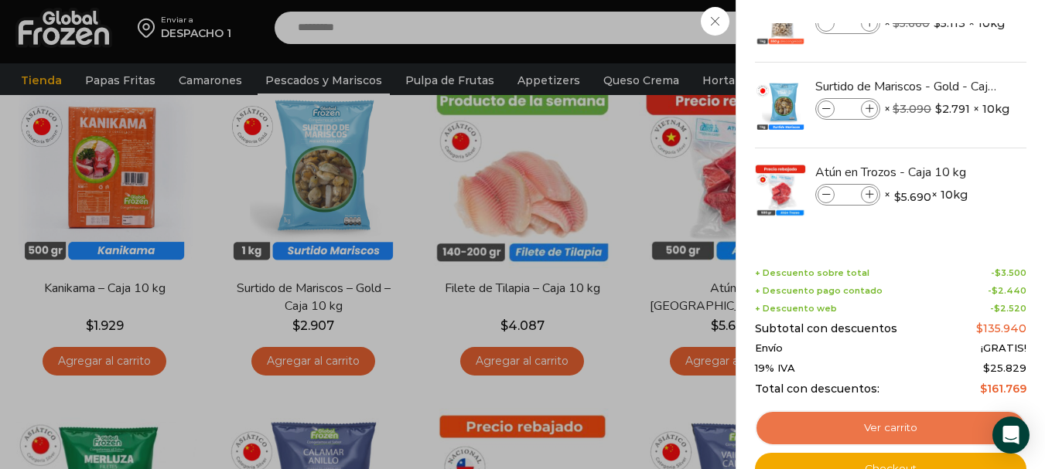
click at [916, 425] on link "Ver carrito" at bounding box center [890, 429] width 271 height 36
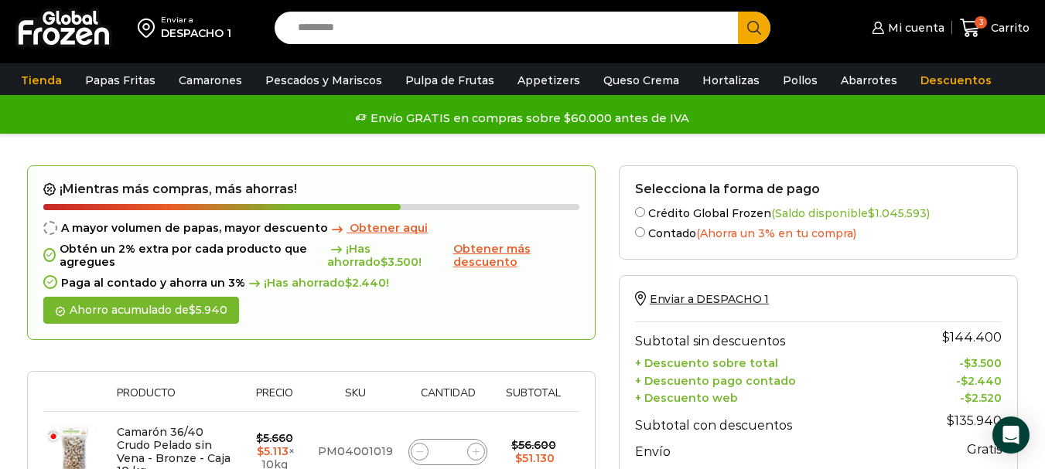
scroll to position [232, 0]
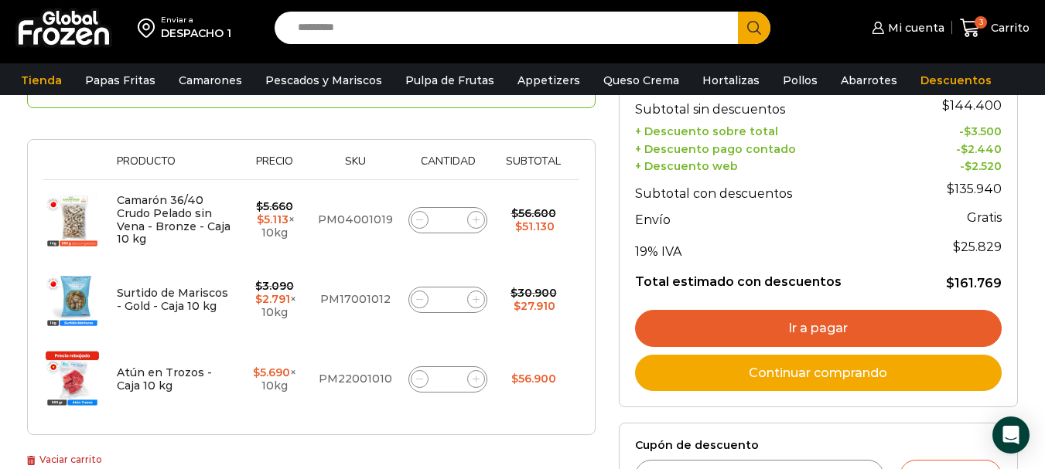
click at [808, 327] on link "Ir a pagar" at bounding box center [818, 328] width 367 height 37
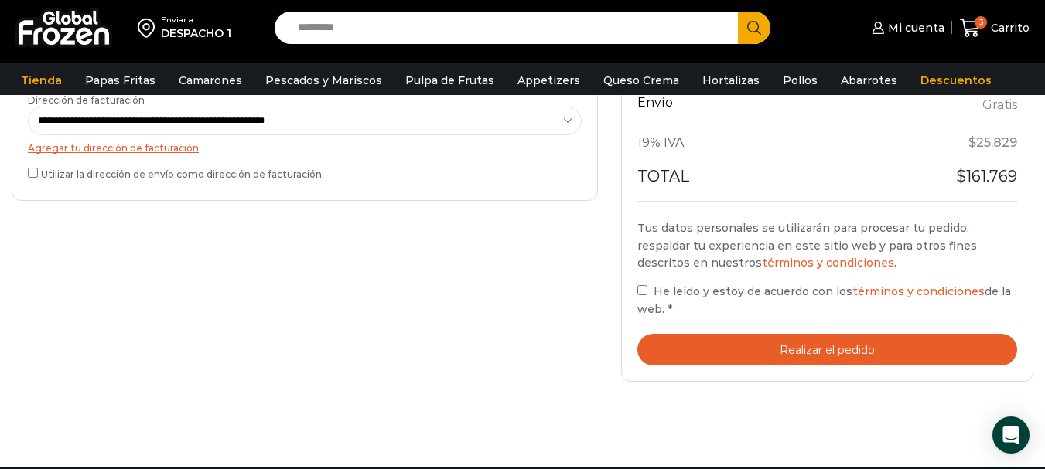
scroll to position [619, 0]
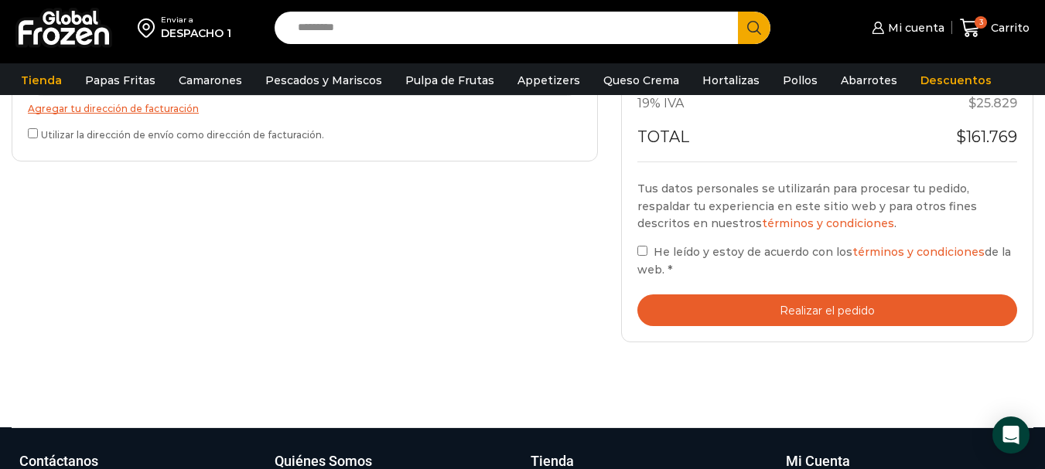
click at [828, 312] on button "Realizar el pedido" at bounding box center [827, 311] width 380 height 32
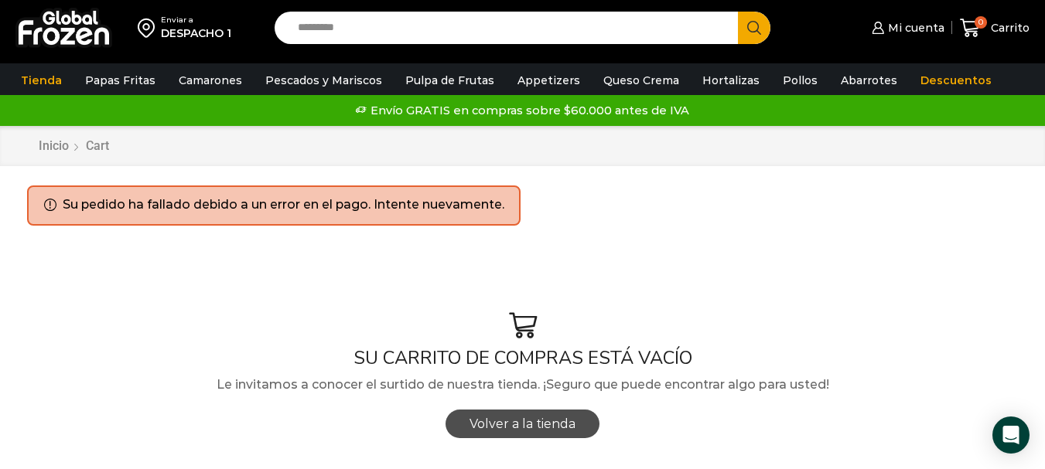
click at [510, 417] on span "Volver a la tienda" at bounding box center [522, 424] width 106 height 15
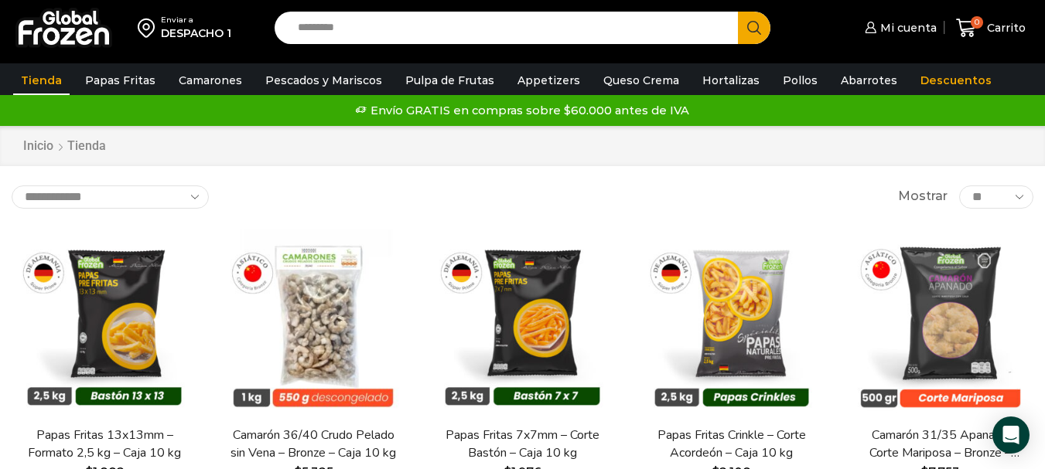
click at [189, 30] on div "DESPACHO 1" at bounding box center [196, 33] width 70 height 15
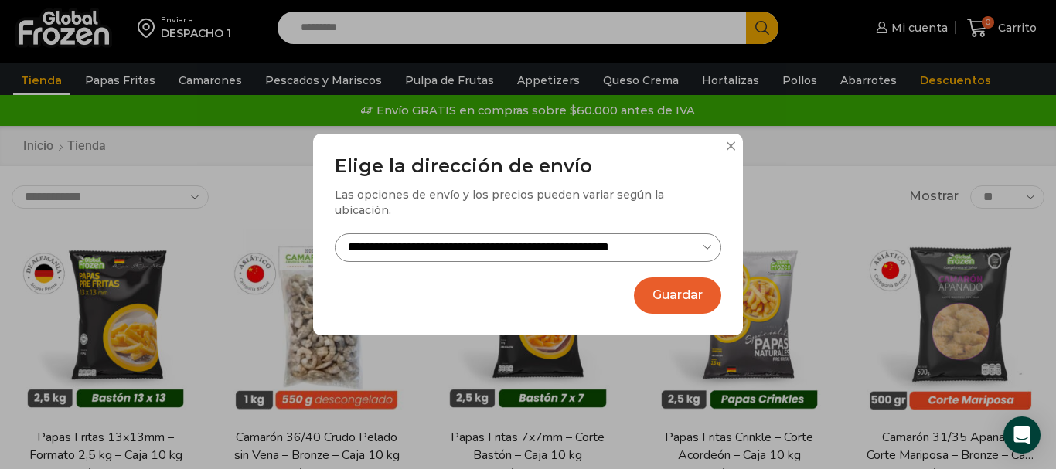
click at [846, 193] on div "**********" at bounding box center [528, 234] width 1056 height 469
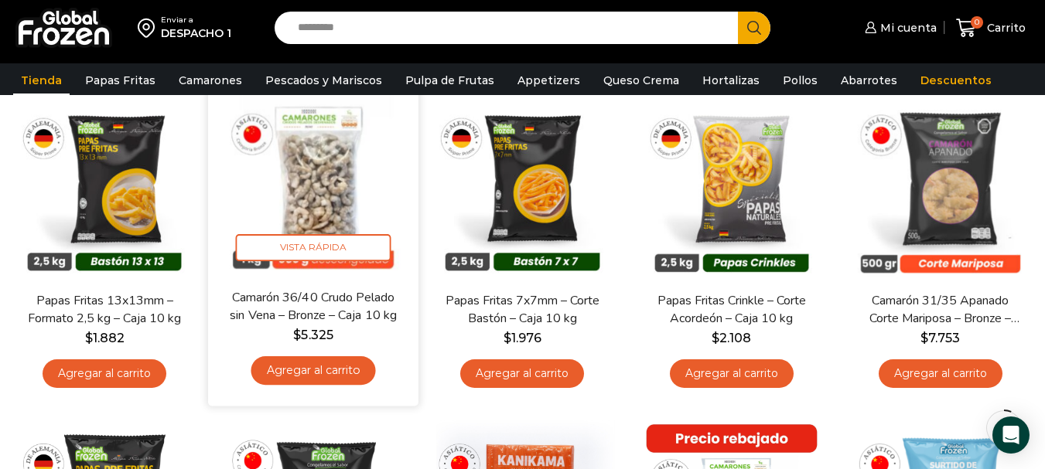
scroll to position [155, 0]
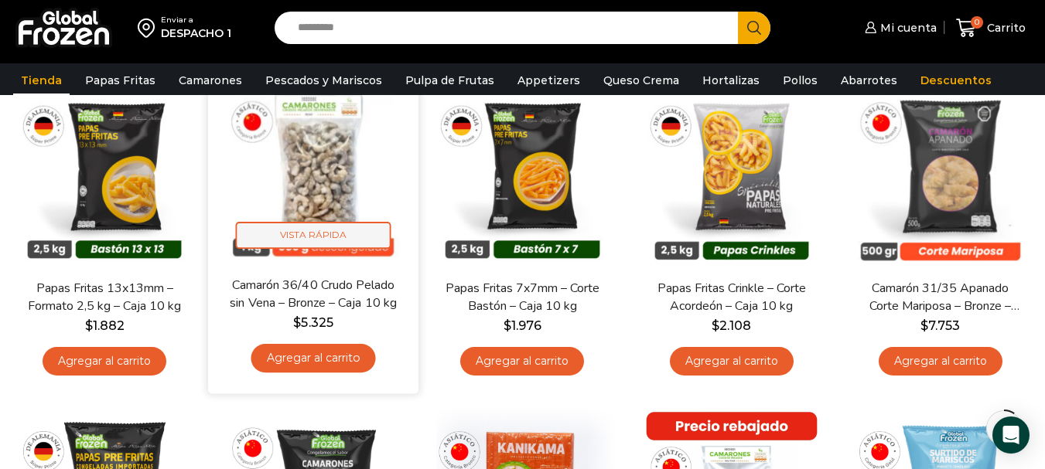
click at [326, 236] on span "Vista Rápida" at bounding box center [313, 235] width 155 height 27
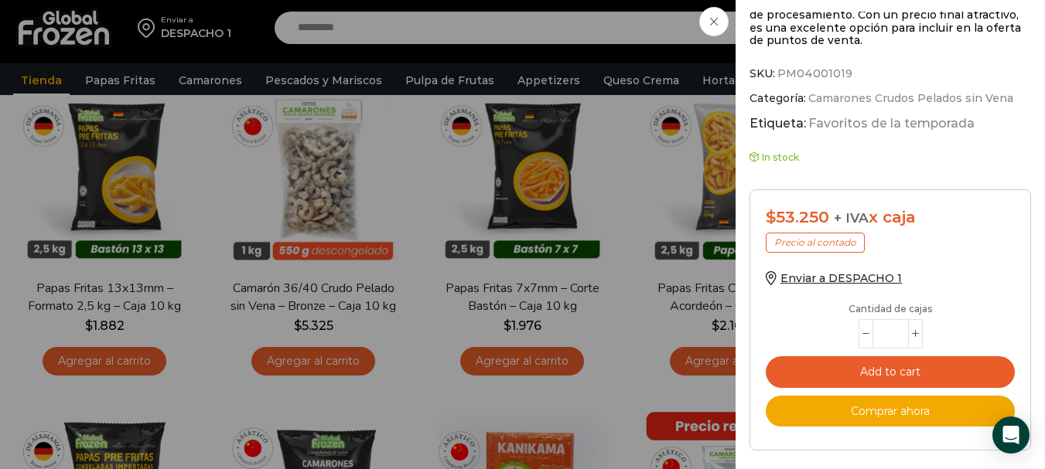
scroll to position [667, 0]
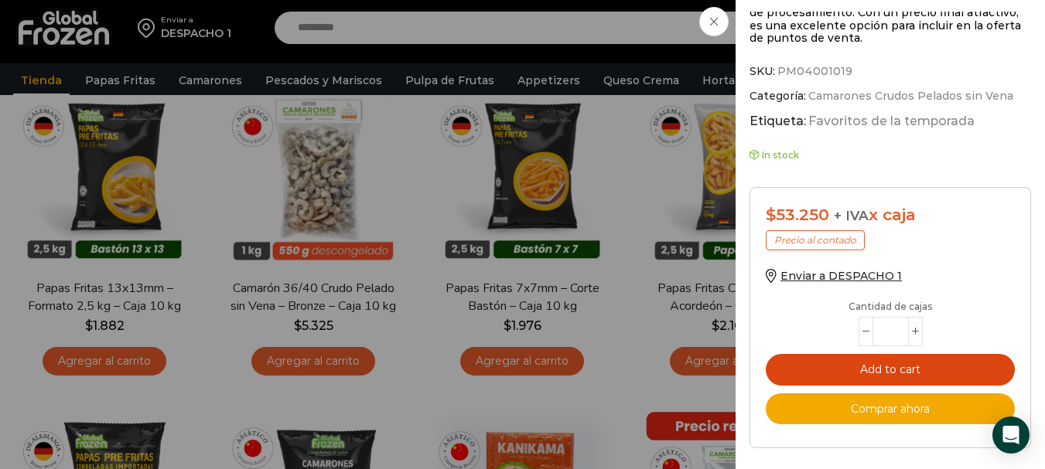
click at [903, 366] on button "Add to cart" at bounding box center [890, 370] width 249 height 32
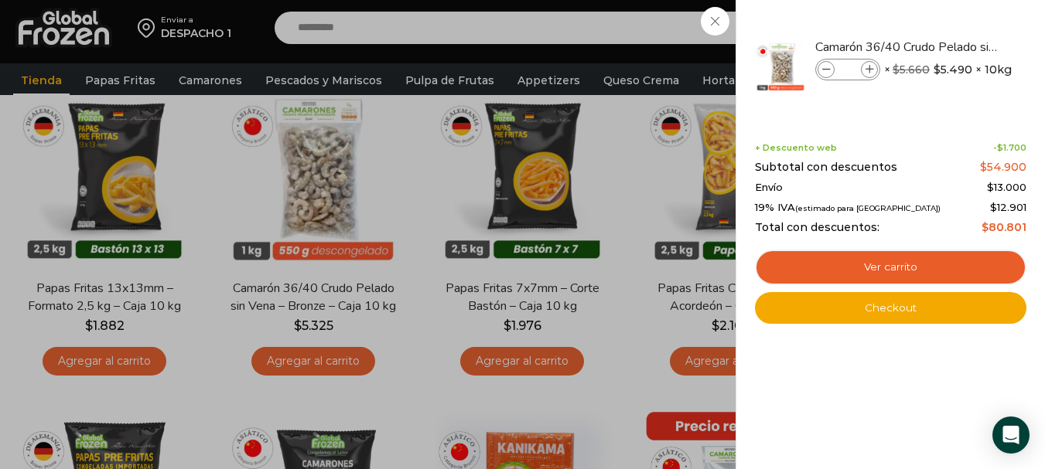
drag, startPoint x: 715, startPoint y: 26, endPoint x: 744, endPoint y: 90, distance: 71.0
click at [952, 26] on div "1 Carrito 1 1 Shopping Cart *" at bounding box center [990, 28] width 77 height 36
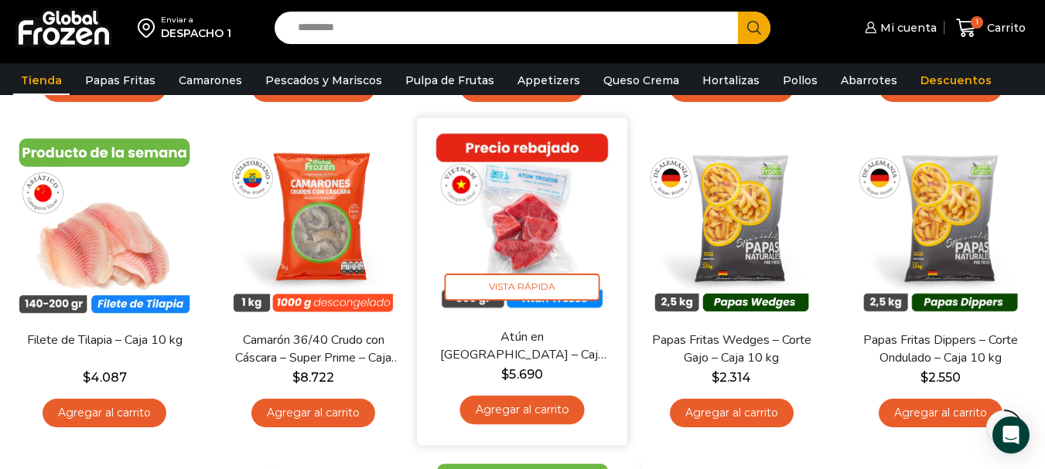
scroll to position [851, 0]
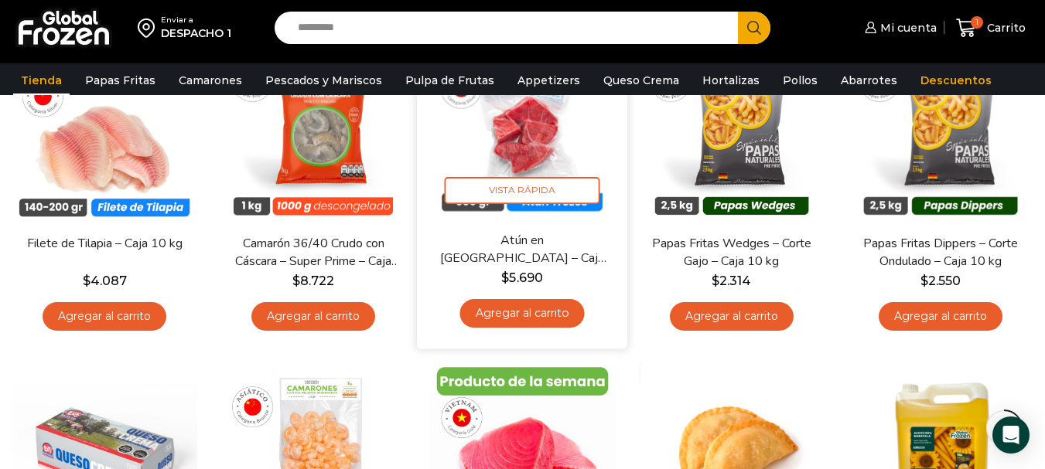
click at [521, 317] on link "Agregar al carrito" at bounding box center [522, 313] width 125 height 29
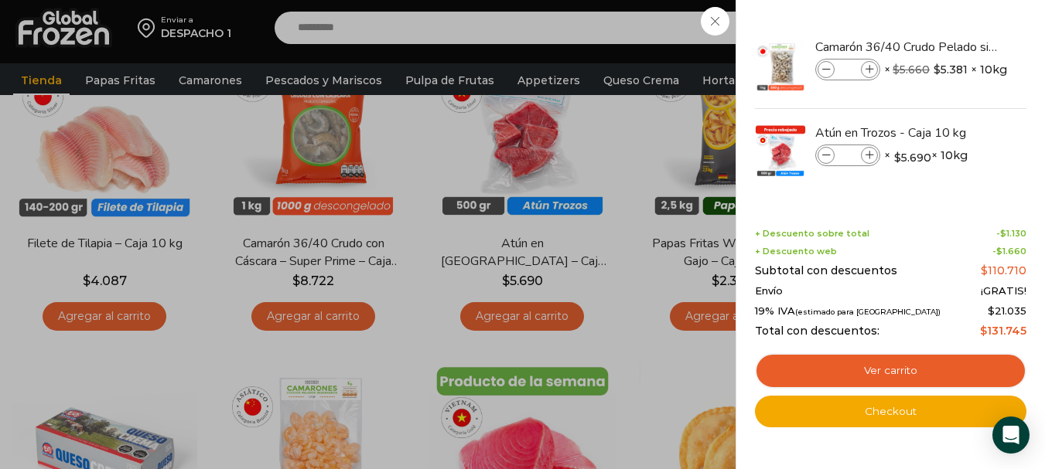
click at [952, 19] on div "2 Carrito 2 2 Shopping Cart *" at bounding box center [990, 28] width 77 height 36
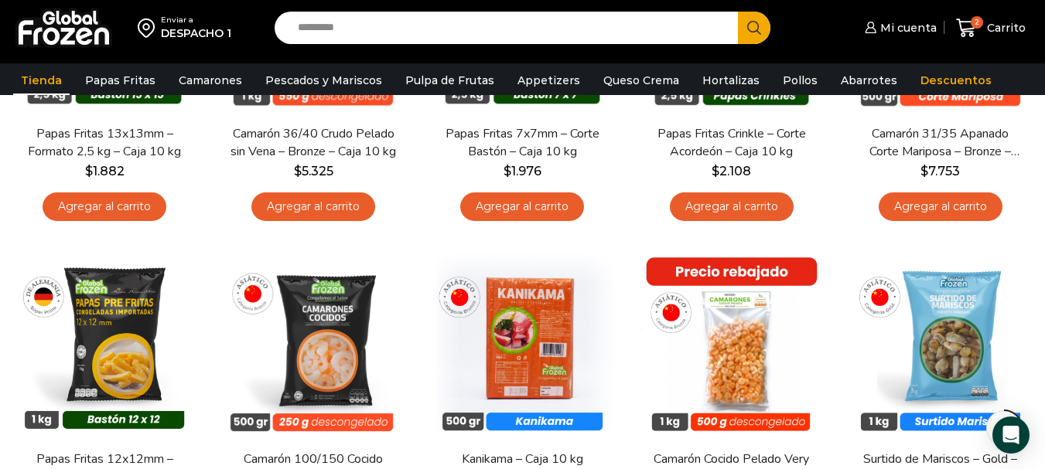
scroll to position [464, 0]
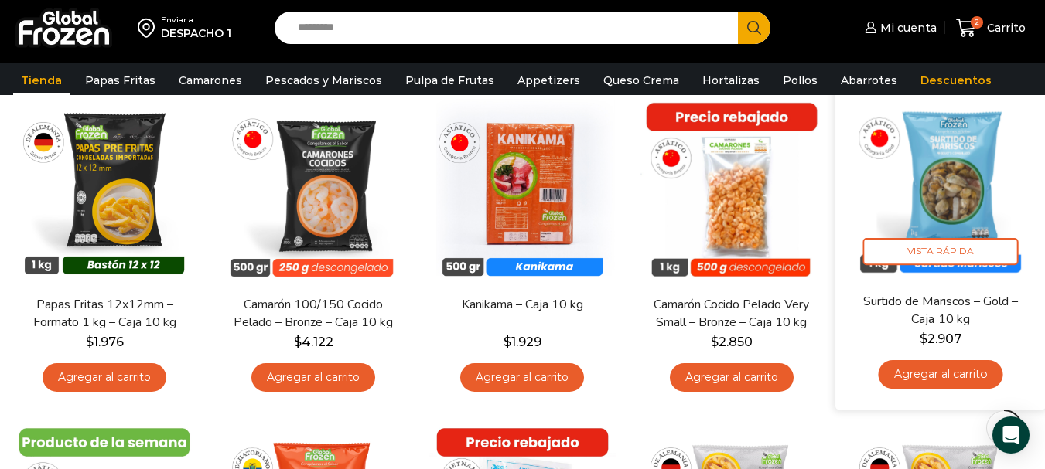
click at [944, 377] on link "Agregar al carrito" at bounding box center [940, 374] width 125 height 29
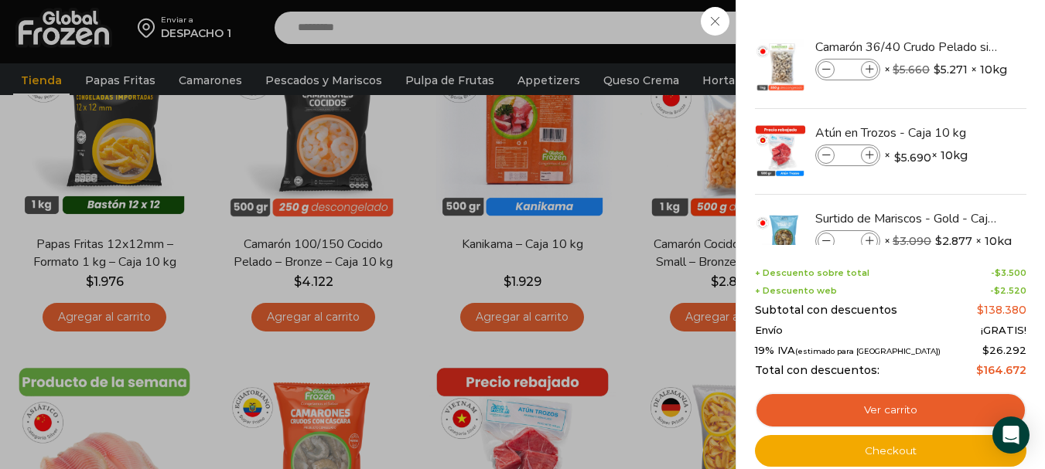
scroll to position [619, 0]
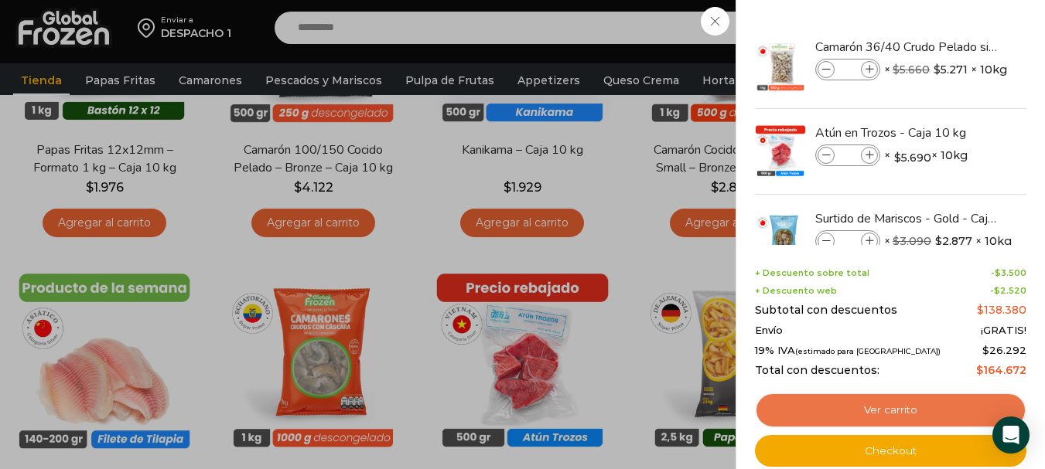
click at [895, 397] on link "Ver carrito" at bounding box center [890, 411] width 271 height 36
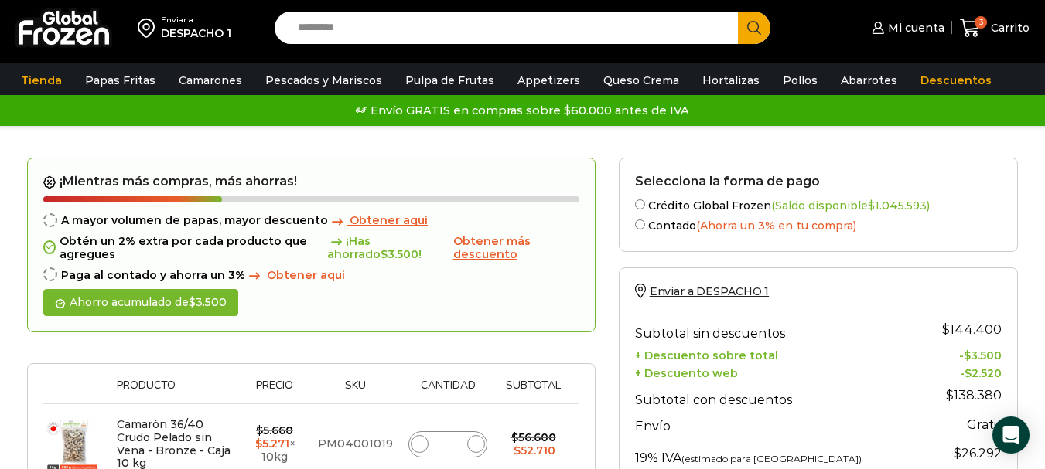
click at [951, 206] on label "Crédito Global Frozen (Saldo disponible $ 1.045.593 )" at bounding box center [818, 204] width 367 height 16
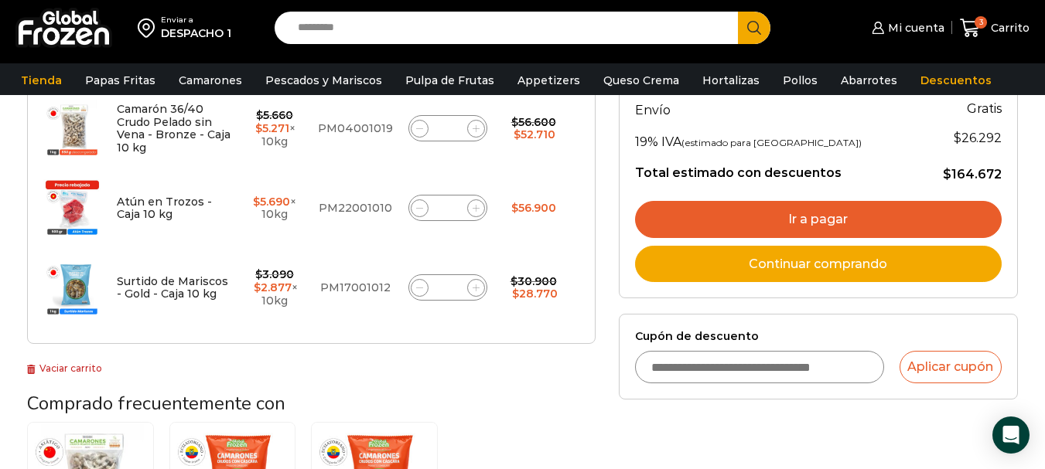
scroll to position [464, 0]
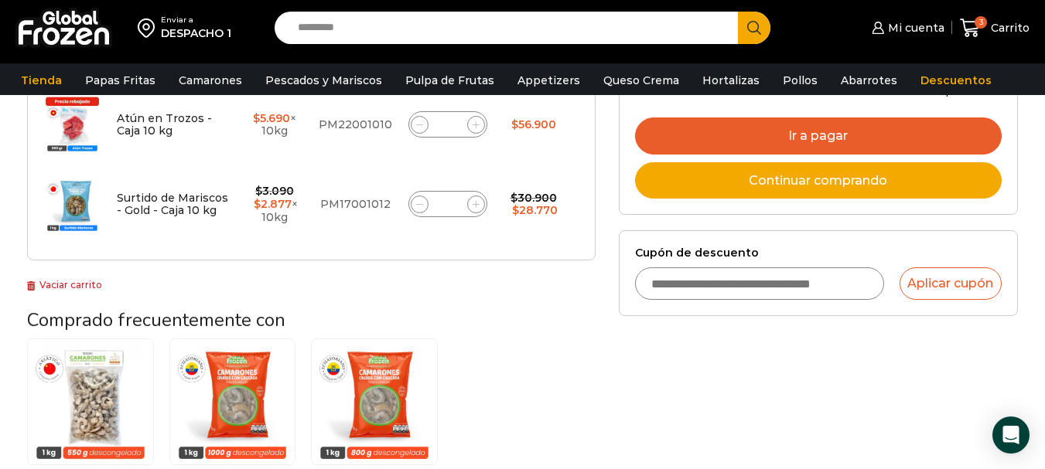
click at [848, 133] on link "Ir a pagar" at bounding box center [818, 136] width 367 height 37
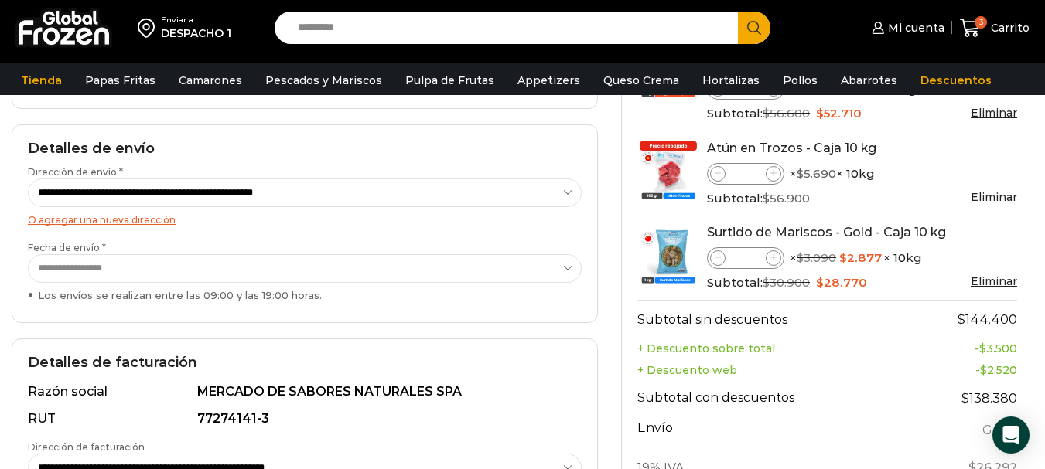
scroll to position [387, 0]
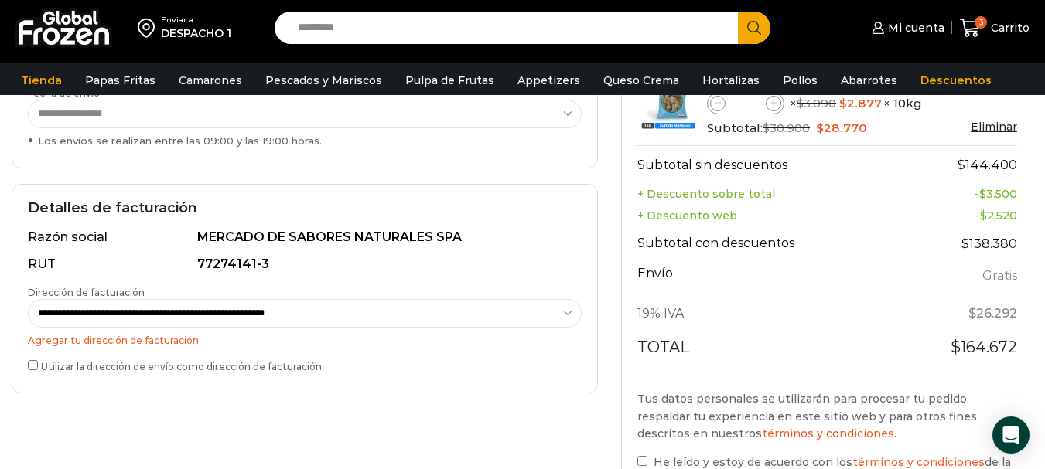
click at [38, 367] on label "Utilizar la dirección de envío como dirección de facturación." at bounding box center [305, 365] width 554 height 16
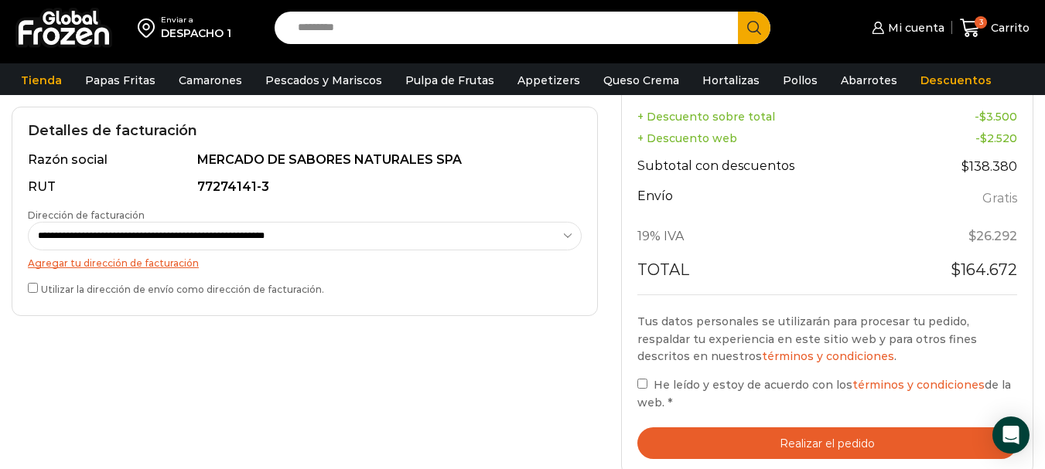
scroll to position [541, 0]
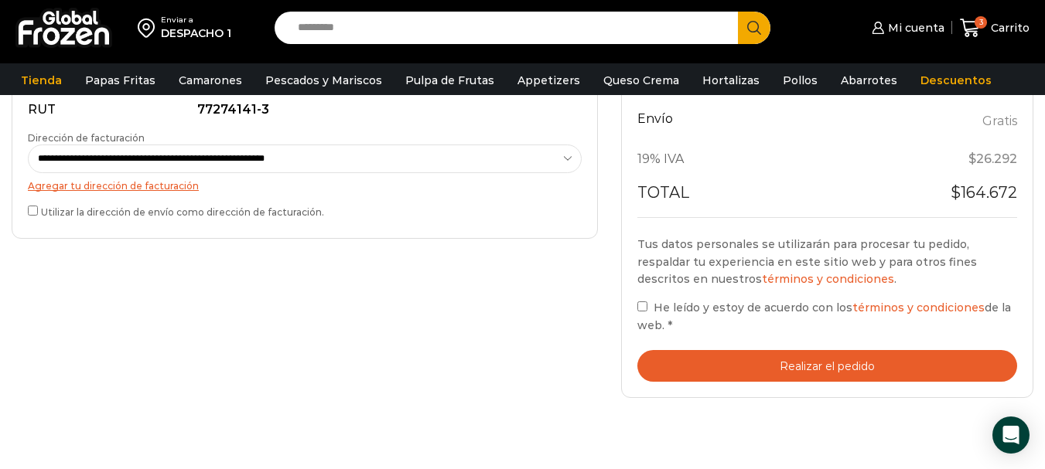
click at [634, 309] on div "Tu pedido Product Camarón 36/40 Crudo Pelado sin Vena - Bronze - Caja 10 kg Cam…" at bounding box center [827, 30] width 412 height 736
click at [746, 374] on button "Realizar el pedido" at bounding box center [827, 366] width 380 height 32
